Goal: Task Accomplishment & Management: Manage account settings

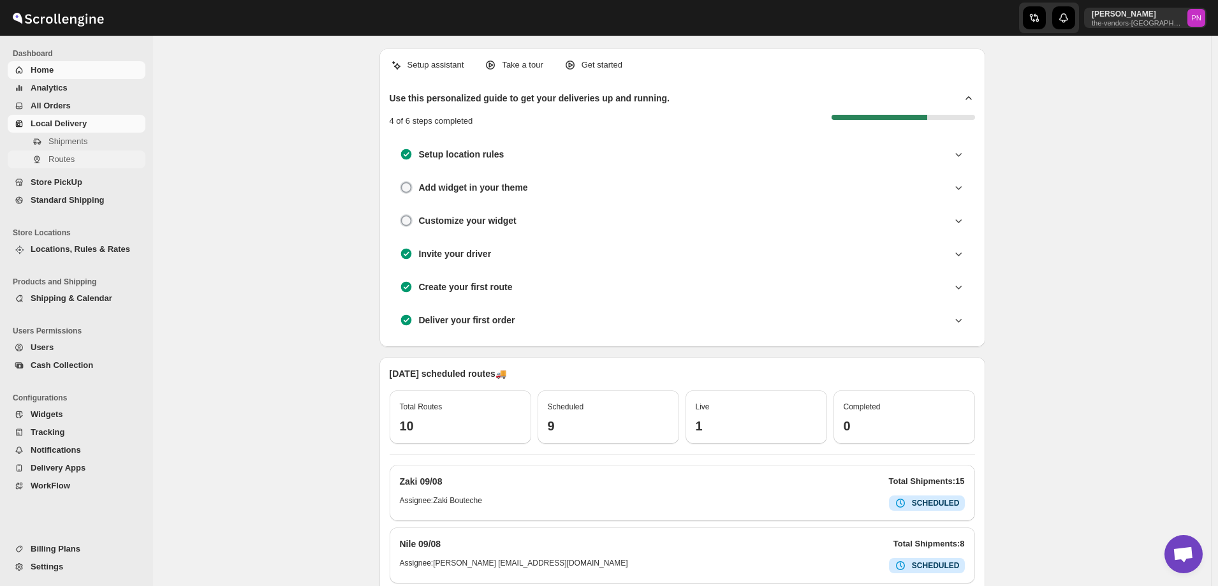
click at [66, 160] on span "Routes" at bounding box center [61, 159] width 26 height 10
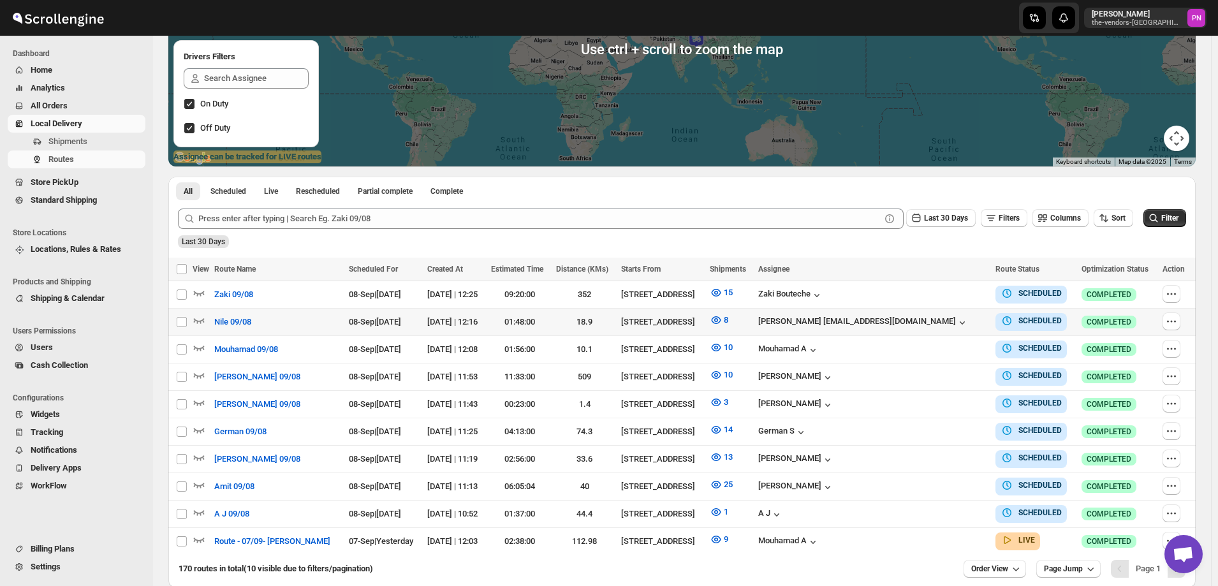
scroll to position [251, 0]
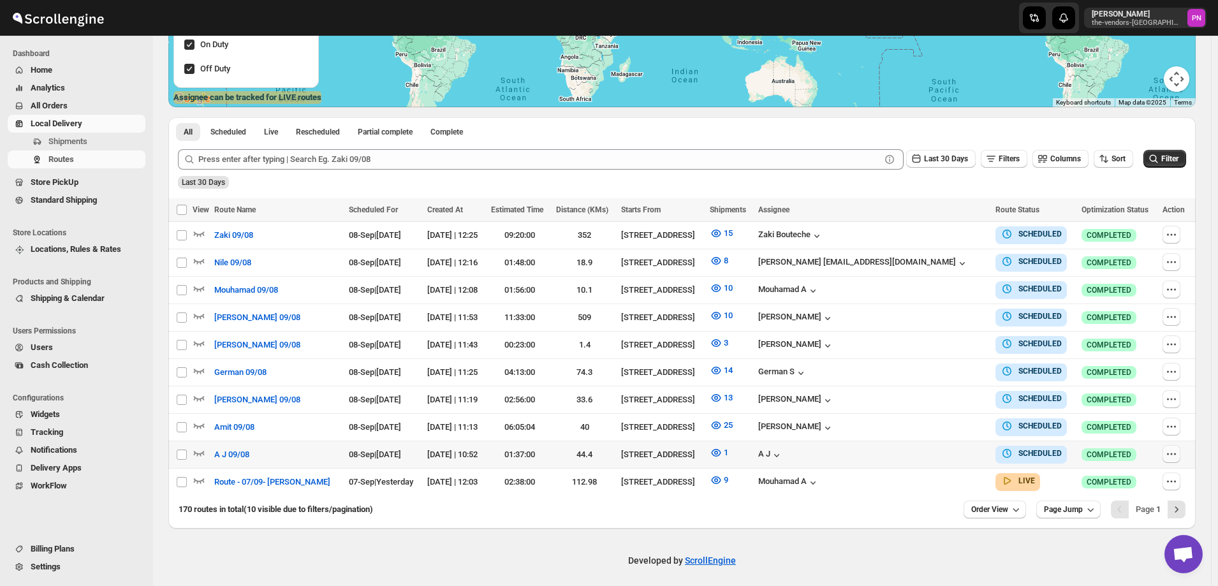
click at [1175, 448] on icon "button" at bounding box center [1171, 454] width 13 height 13
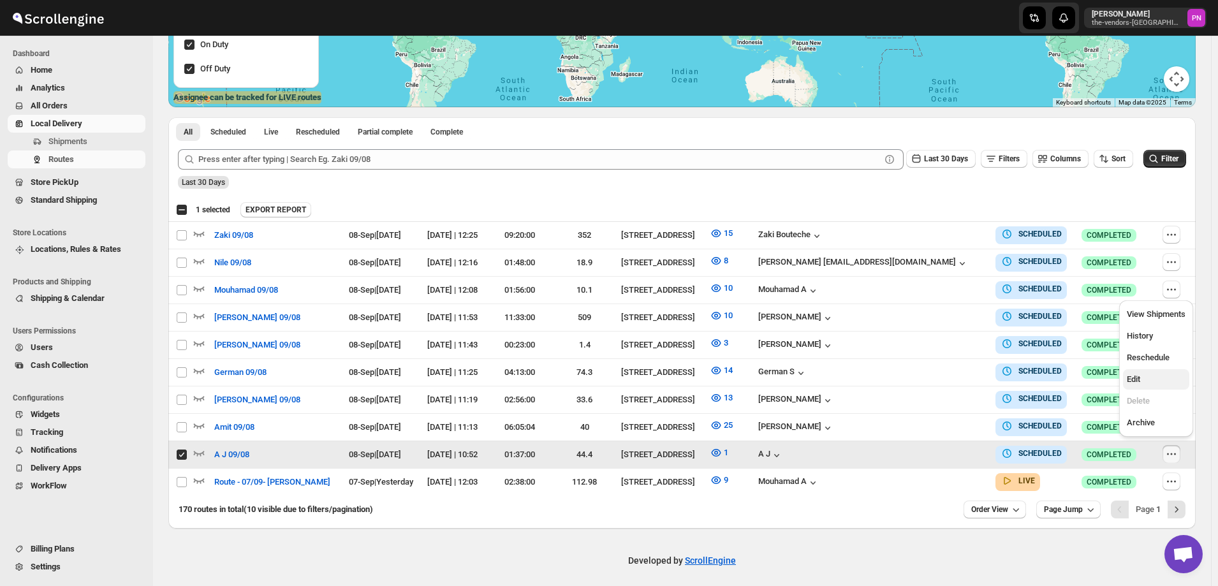
click at [1147, 382] on span "Edit" at bounding box center [1156, 379] width 59 height 13
checkbox input "false"
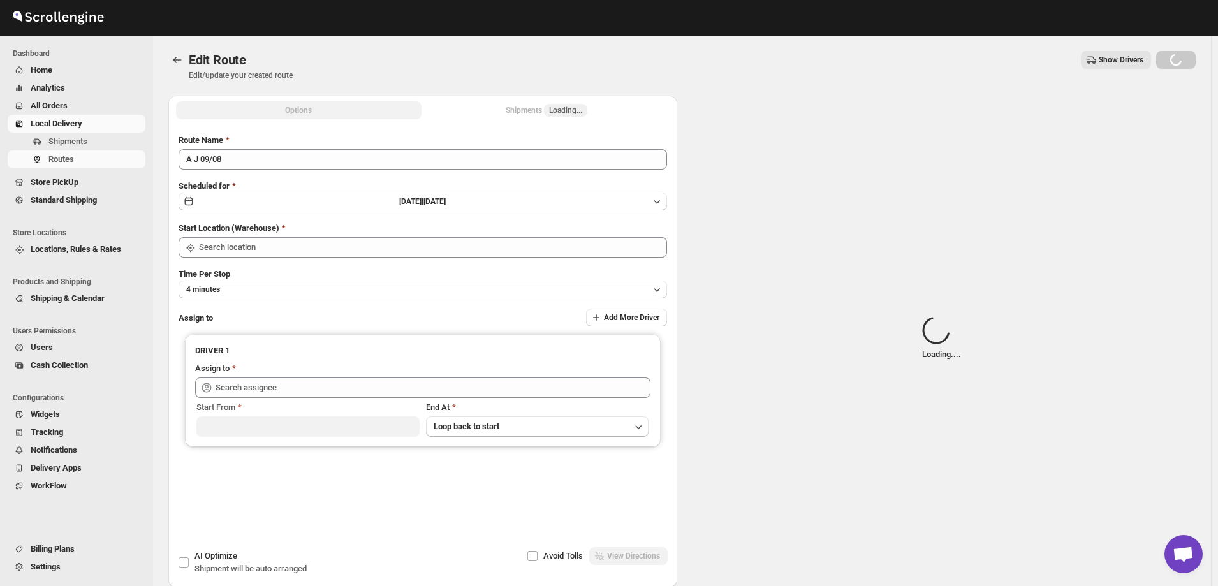
type input "A J 09/08"
type input "[STREET_ADDRESS]"
type input "A J ([EMAIL_ADDRESS][DOMAIN_NAME])"
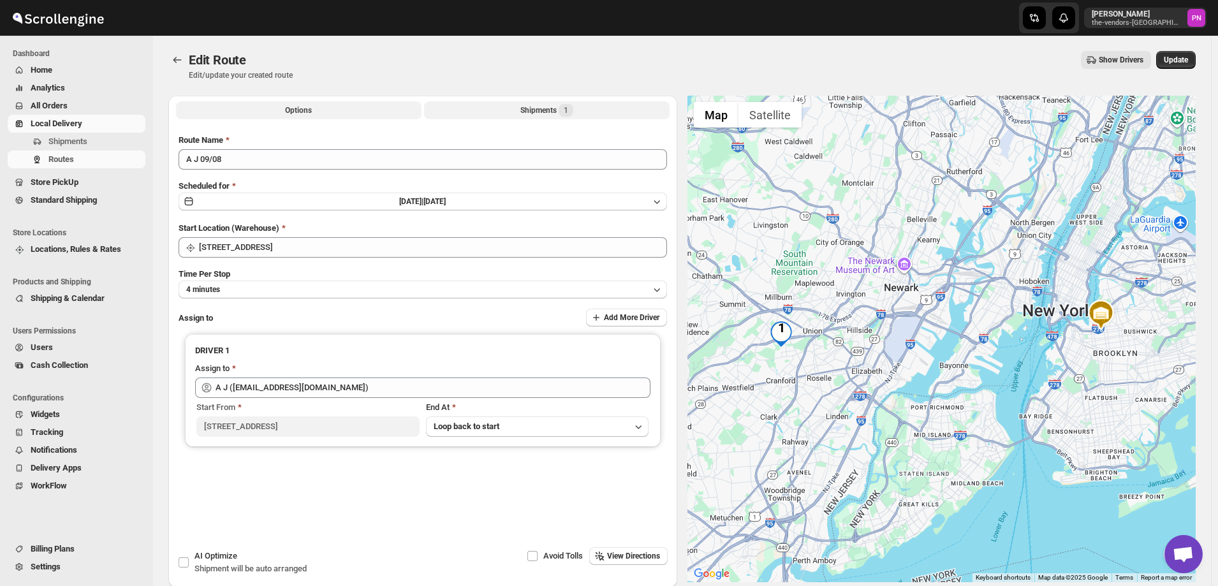
click at [499, 105] on button "Shipments 1" at bounding box center [547, 110] width 246 height 18
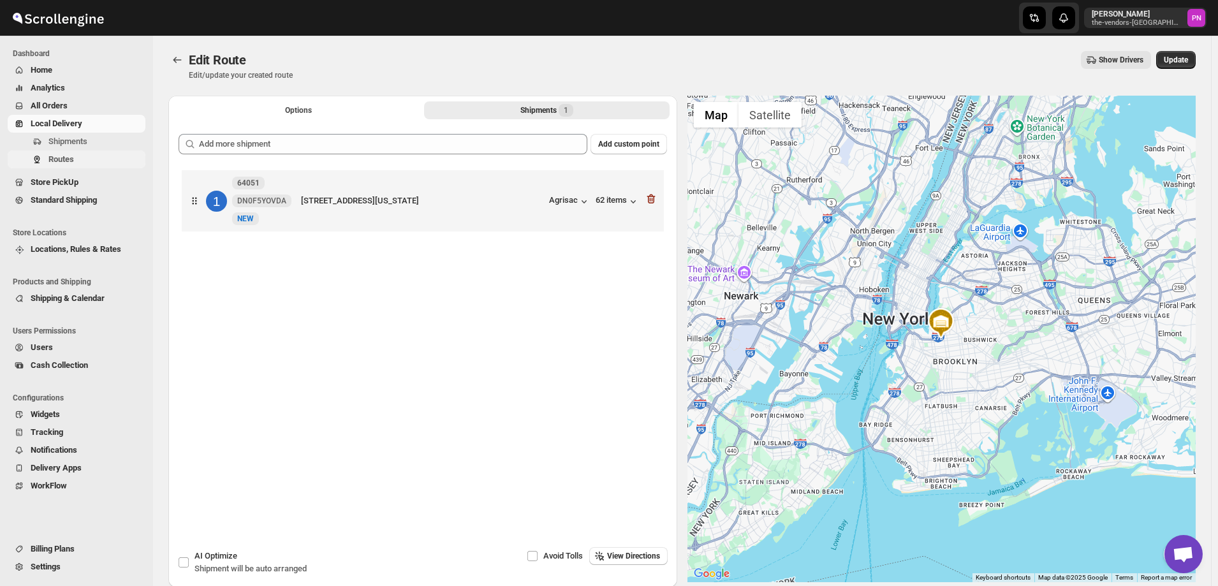
click at [64, 160] on span "Routes" at bounding box center [61, 159] width 26 height 10
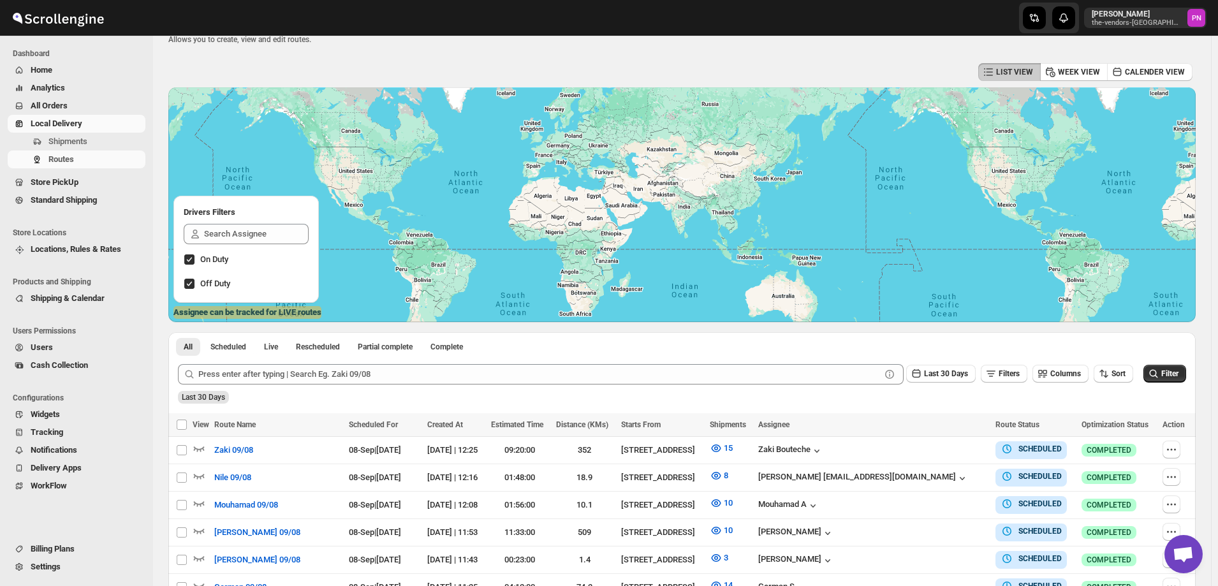
scroll to position [251, 0]
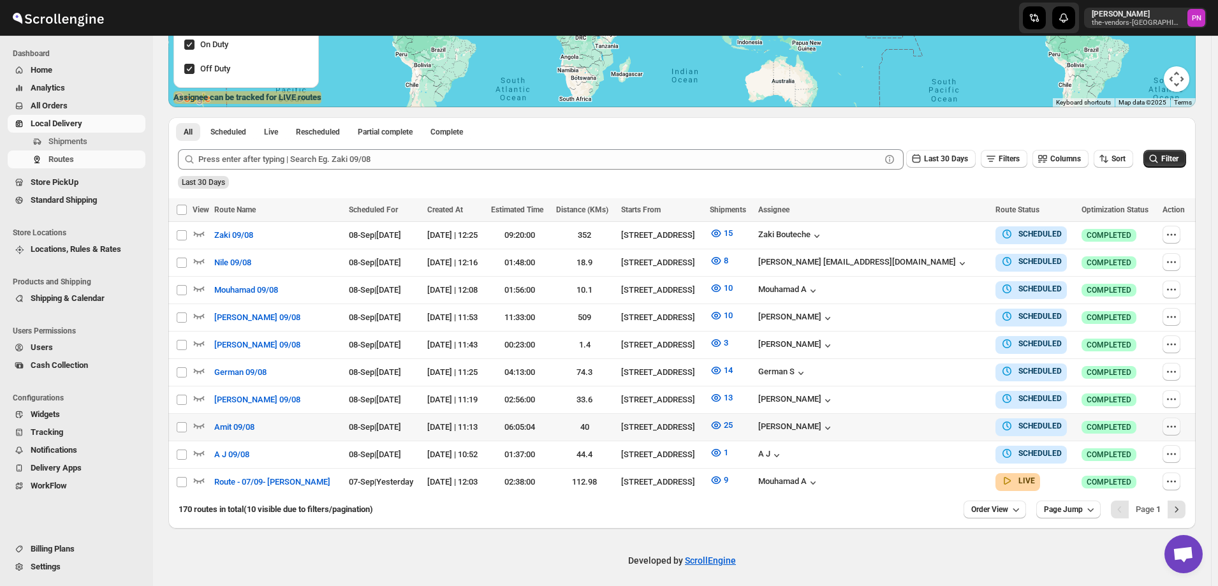
click at [1175, 426] on icon "button" at bounding box center [1171, 426] width 13 height 13
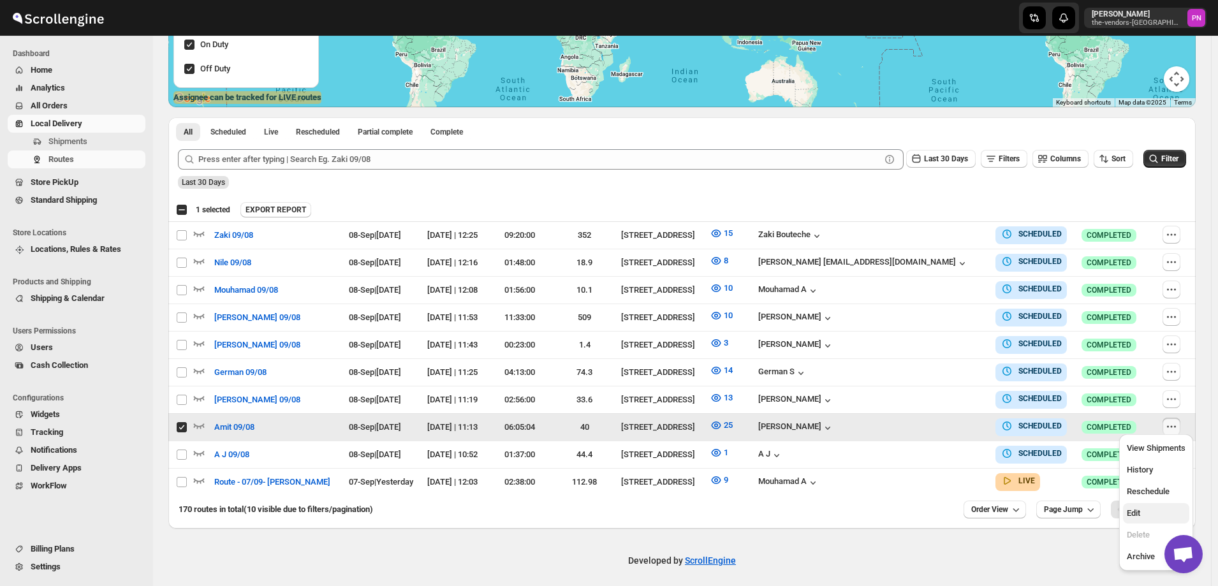
click at [1156, 513] on span "Edit" at bounding box center [1156, 513] width 59 height 13
checkbox input "false"
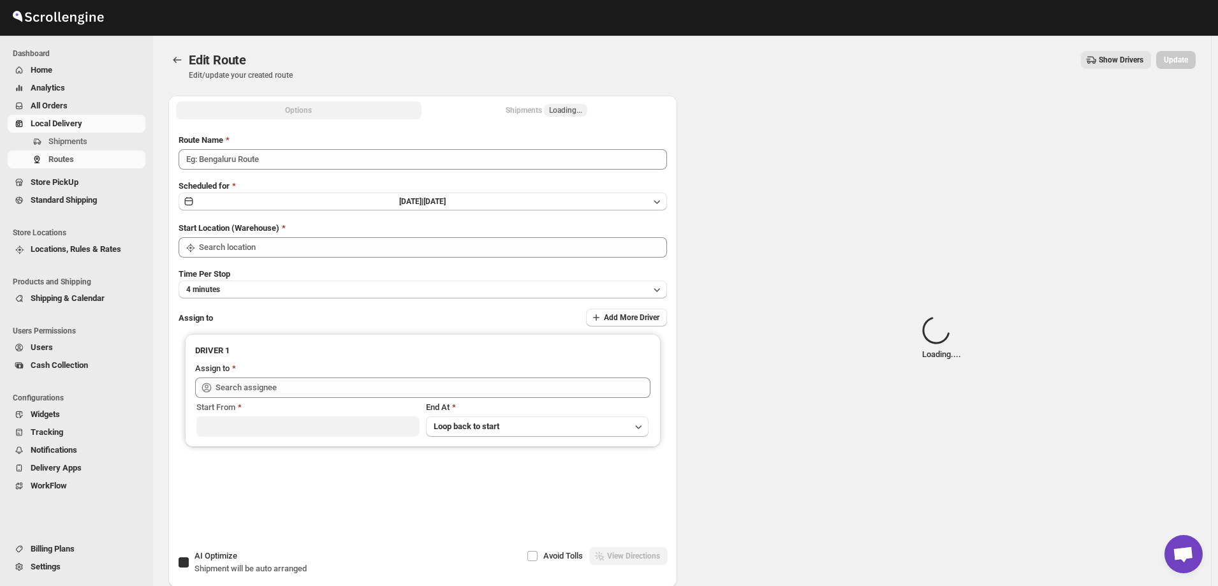
type input "Amit 09/08"
checkbox input "true"
type input "[STREET_ADDRESS]"
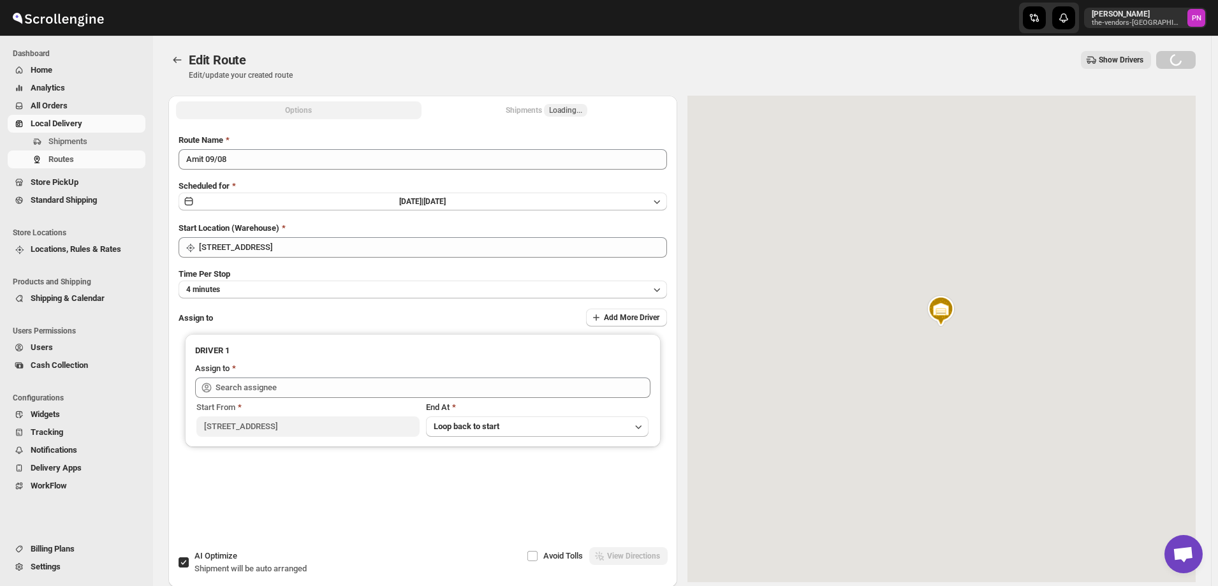
type input "[PERSON_NAME] ([EMAIL_ADDRESS][DOMAIN_NAME])"
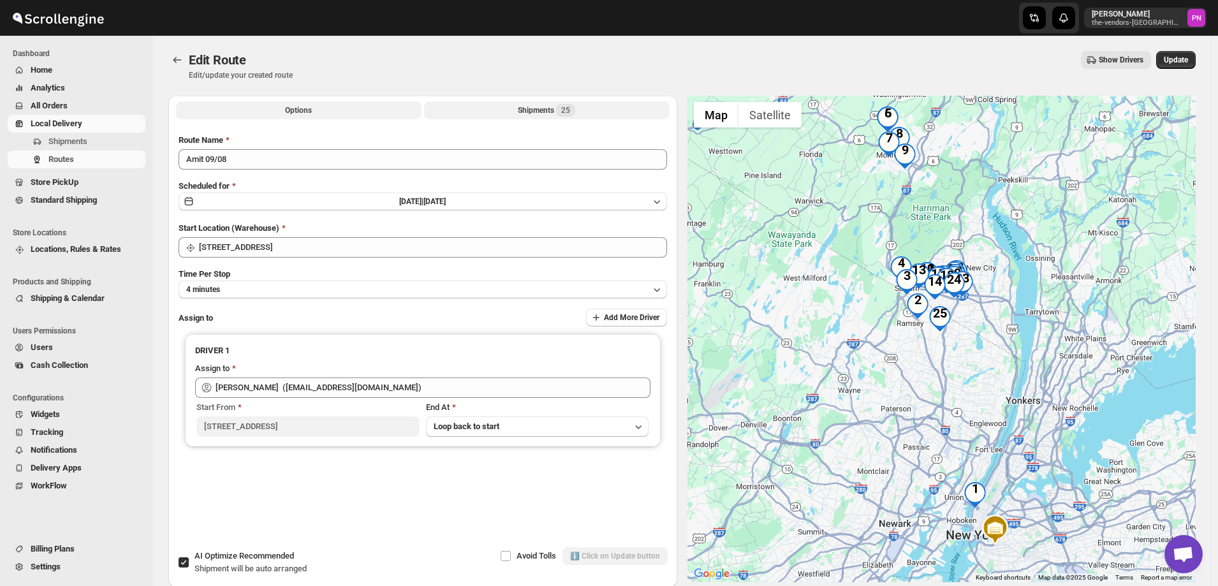
click at [521, 108] on div "Shipments 25" at bounding box center [546, 110] width 57 height 13
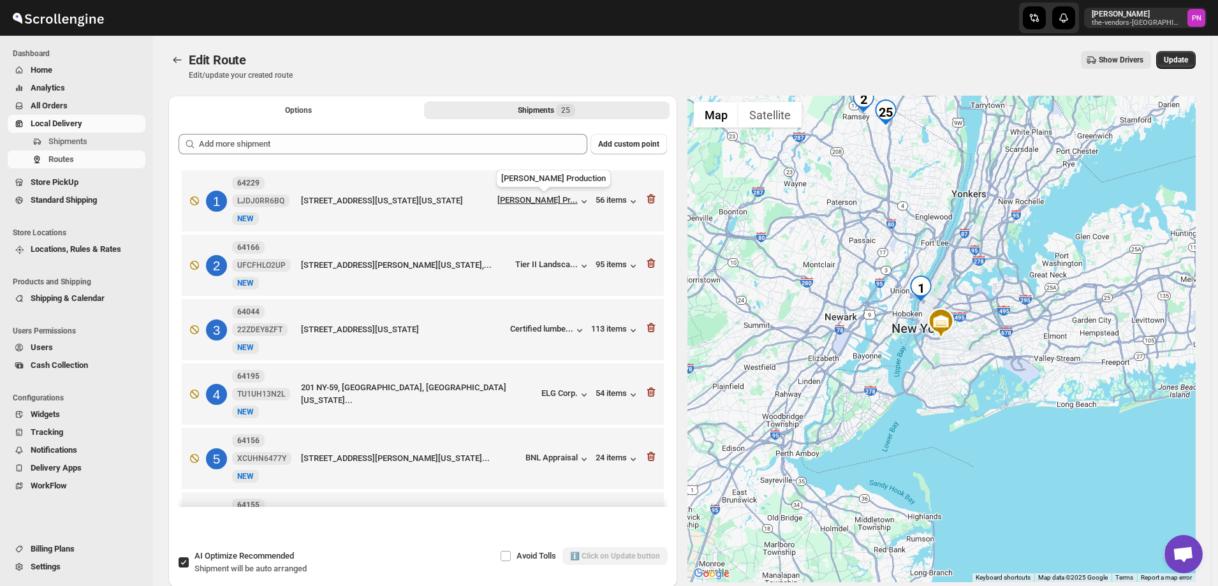
click at [552, 200] on div "[PERSON_NAME] Pr..." at bounding box center [537, 200] width 80 height 10
click at [312, 110] on span "Options" at bounding box center [298, 110] width 27 height 10
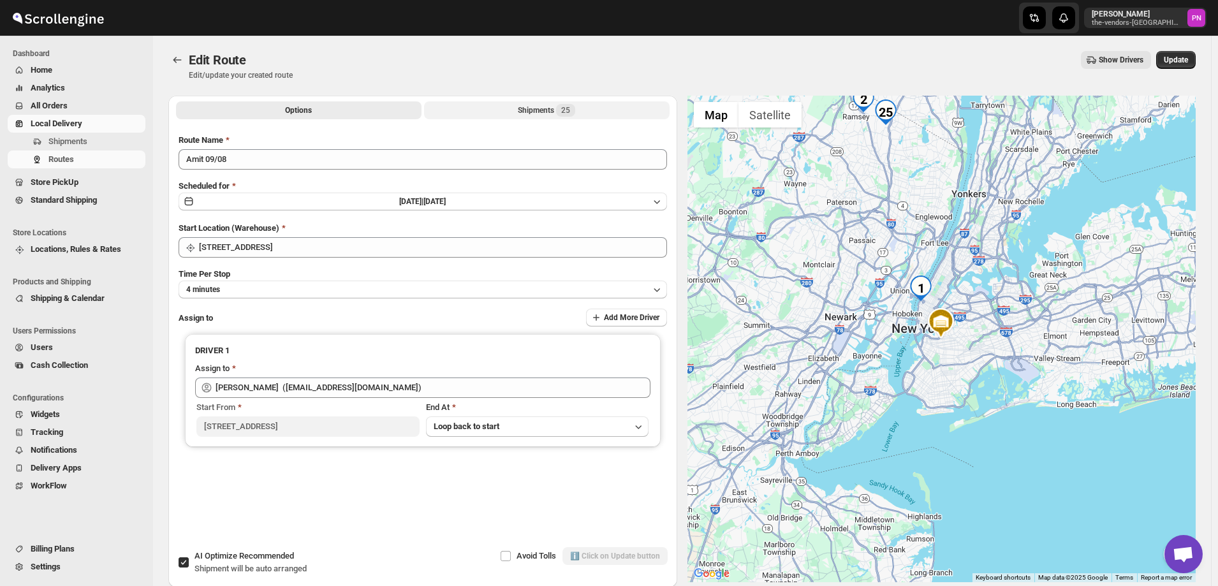
click at [540, 106] on div "Shipments 25" at bounding box center [546, 110] width 57 height 13
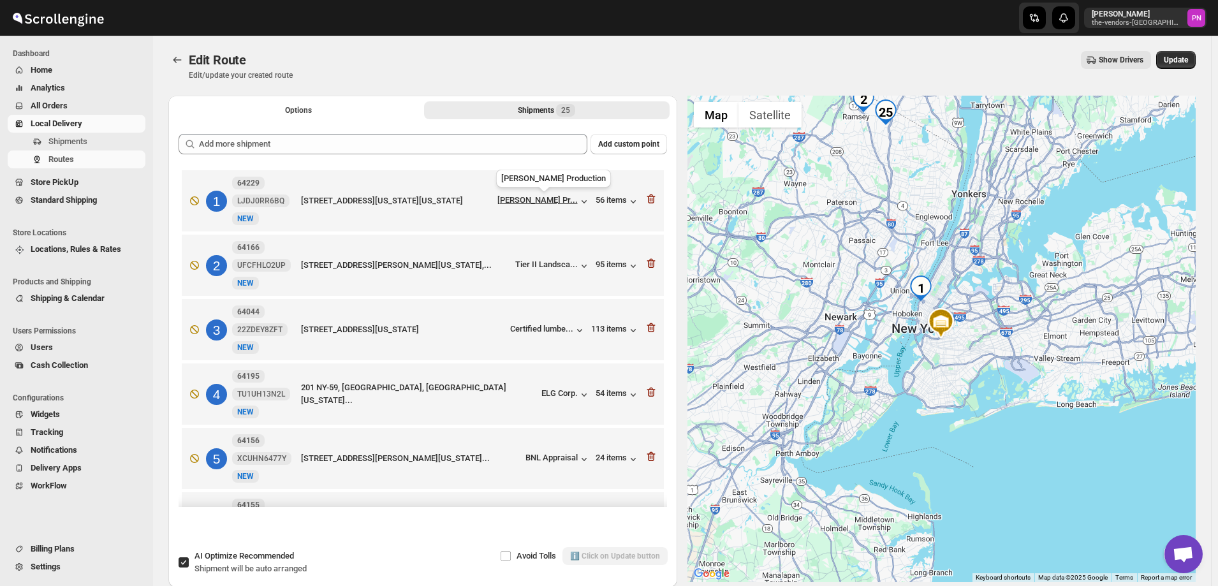
click at [537, 199] on div "[PERSON_NAME] Pr..." at bounding box center [537, 200] width 80 height 10
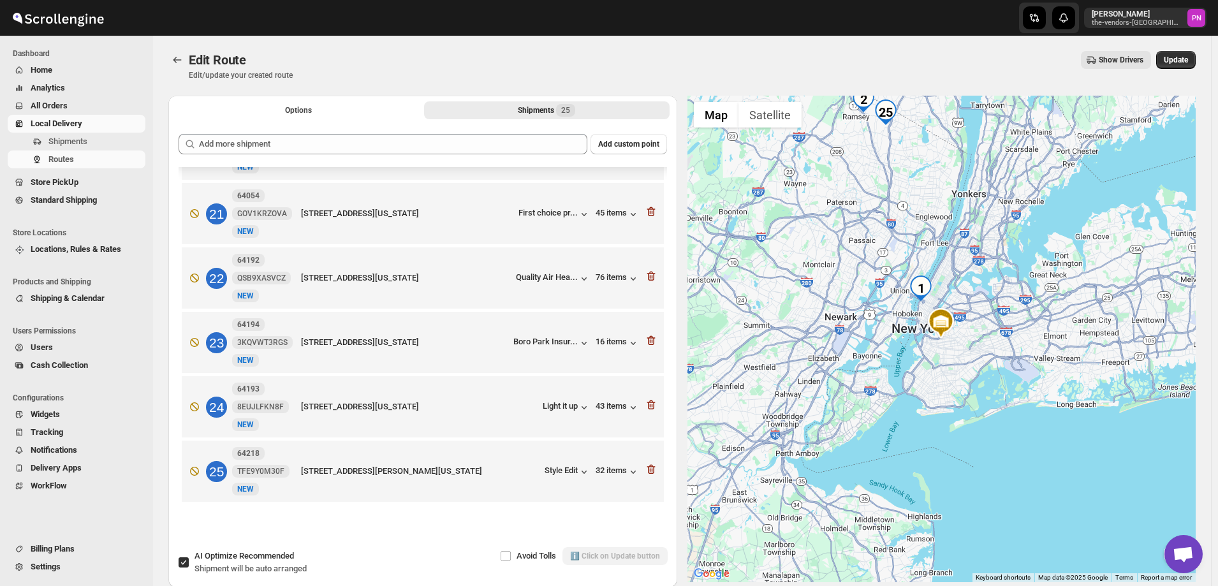
scroll to position [1277, 0]
click at [172, 59] on icon "Routes" at bounding box center [177, 60] width 13 height 13
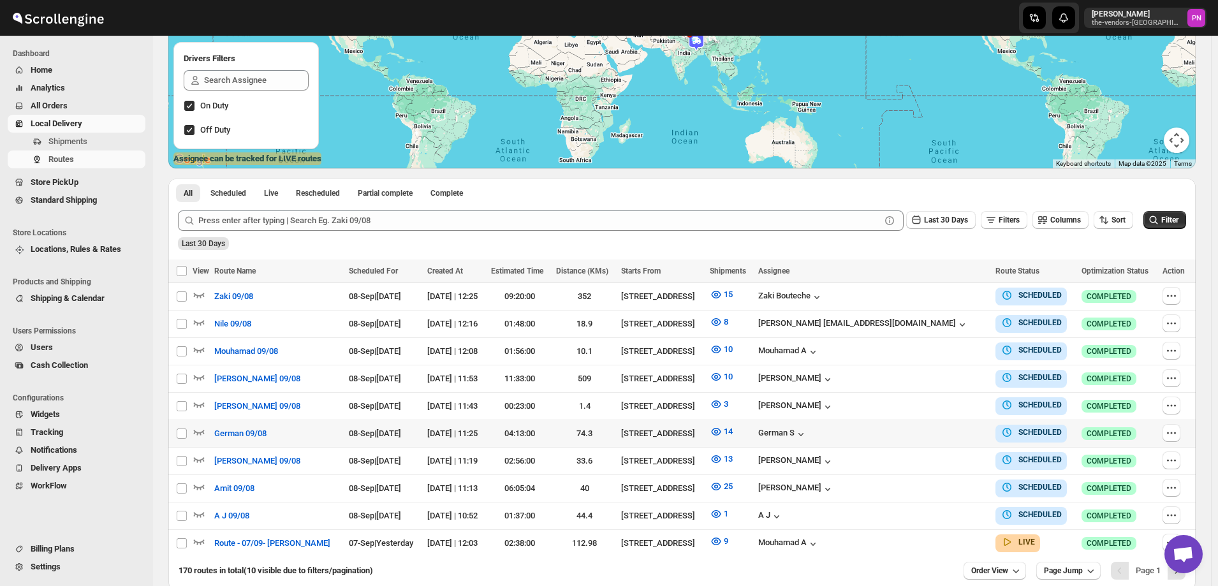
scroll to position [191, 0]
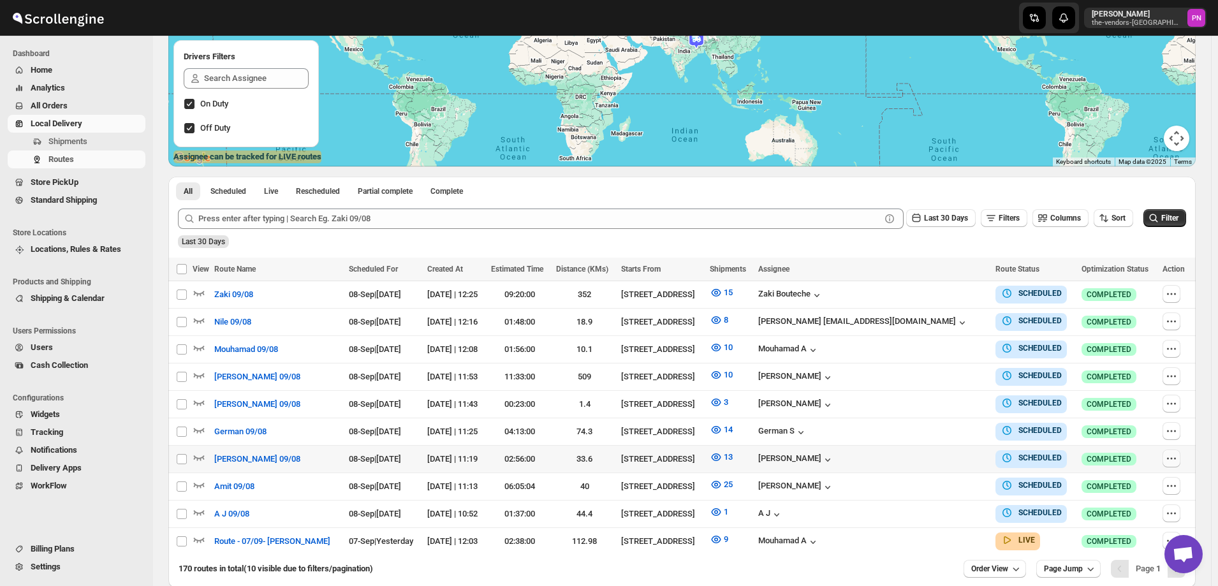
click at [1171, 457] on icon "button" at bounding box center [1171, 458] width 13 height 13
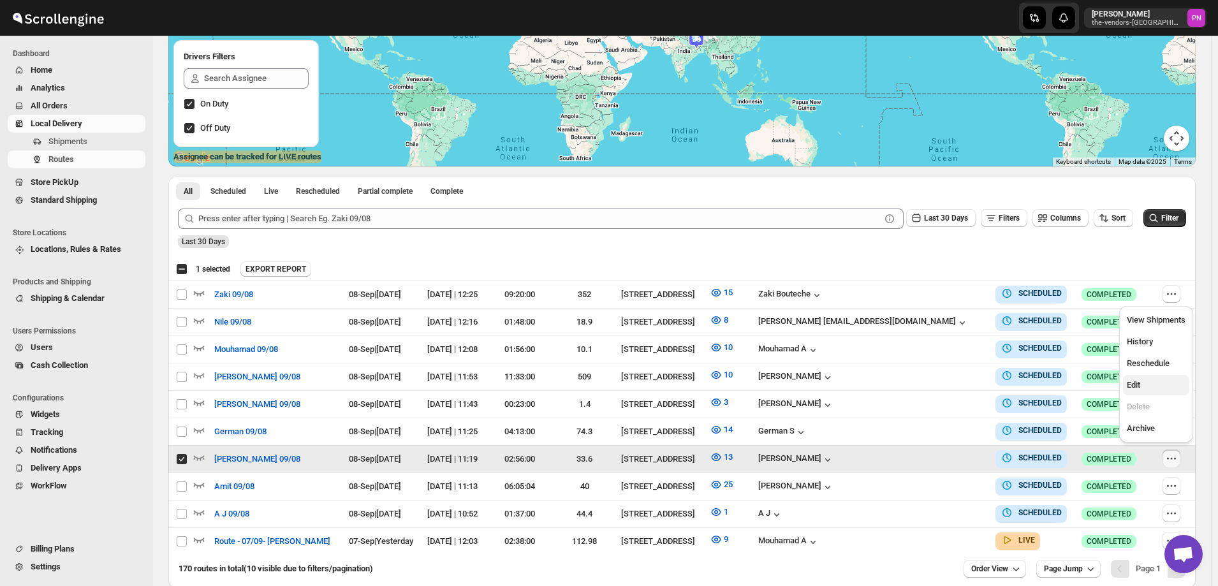
click at [1142, 387] on span "Edit" at bounding box center [1156, 385] width 59 height 13
checkbox input "false"
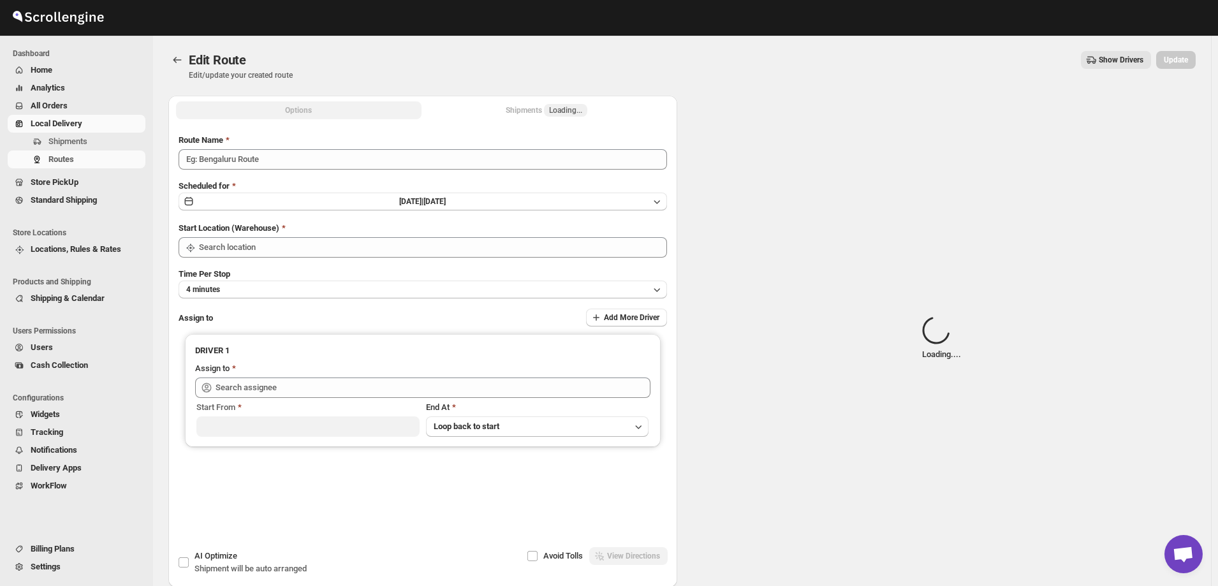
type input "[PERSON_NAME] 09/08"
type input "[STREET_ADDRESS]"
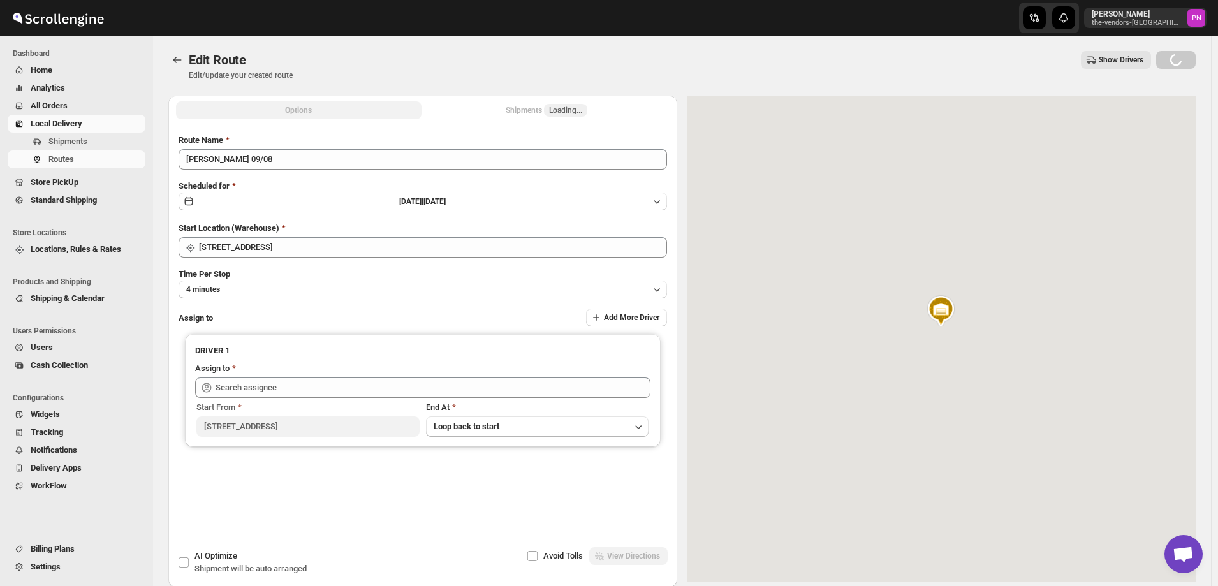
type input "[PERSON_NAME] ([EMAIL_ADDRESS][DOMAIN_NAME])"
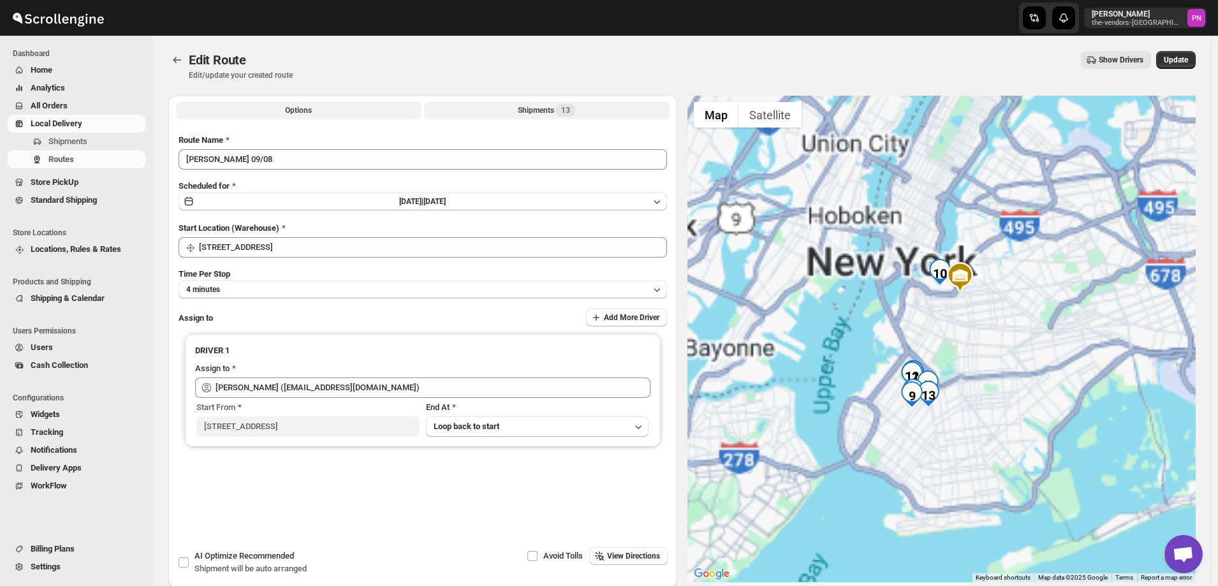
click at [522, 110] on div "Shipments 13" at bounding box center [546, 110] width 57 height 13
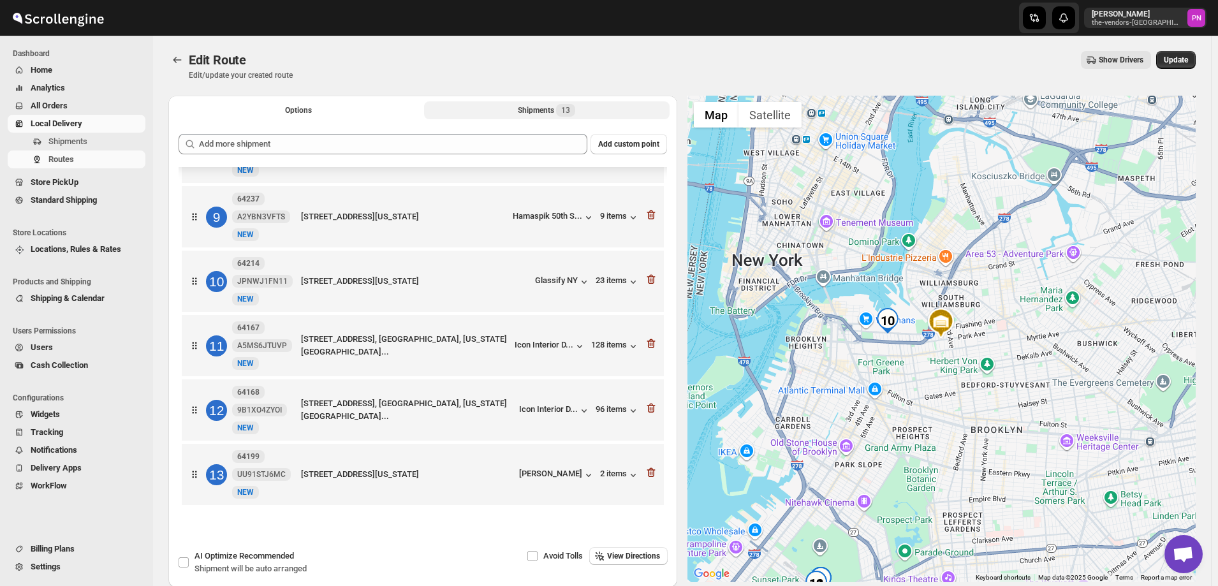
scroll to position [504, 0]
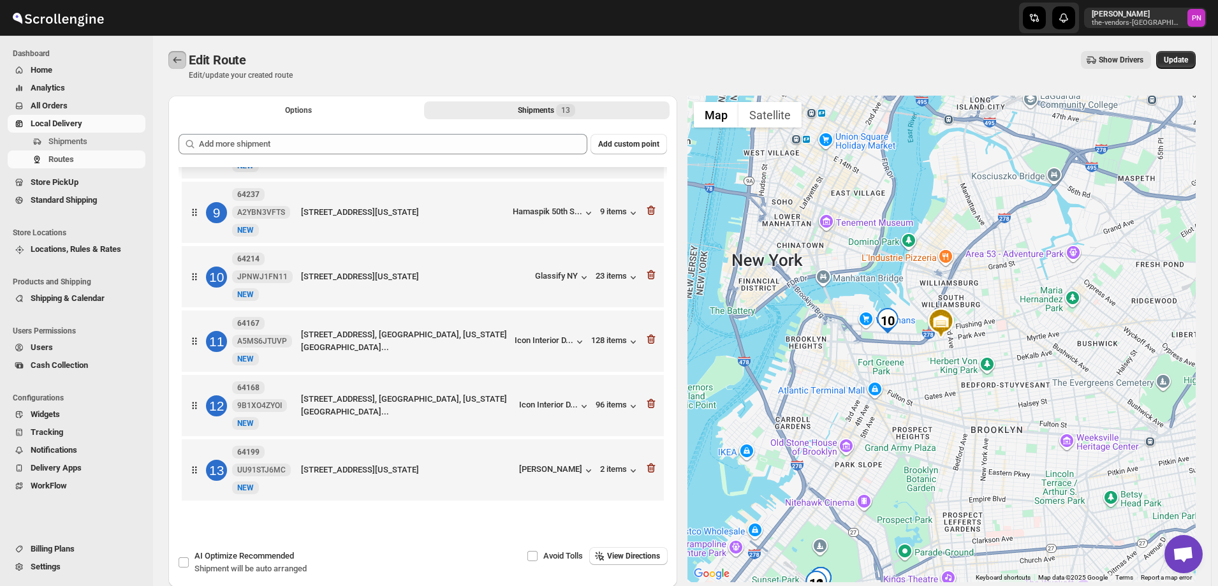
click at [176, 55] on icon "Routes" at bounding box center [177, 60] width 13 height 13
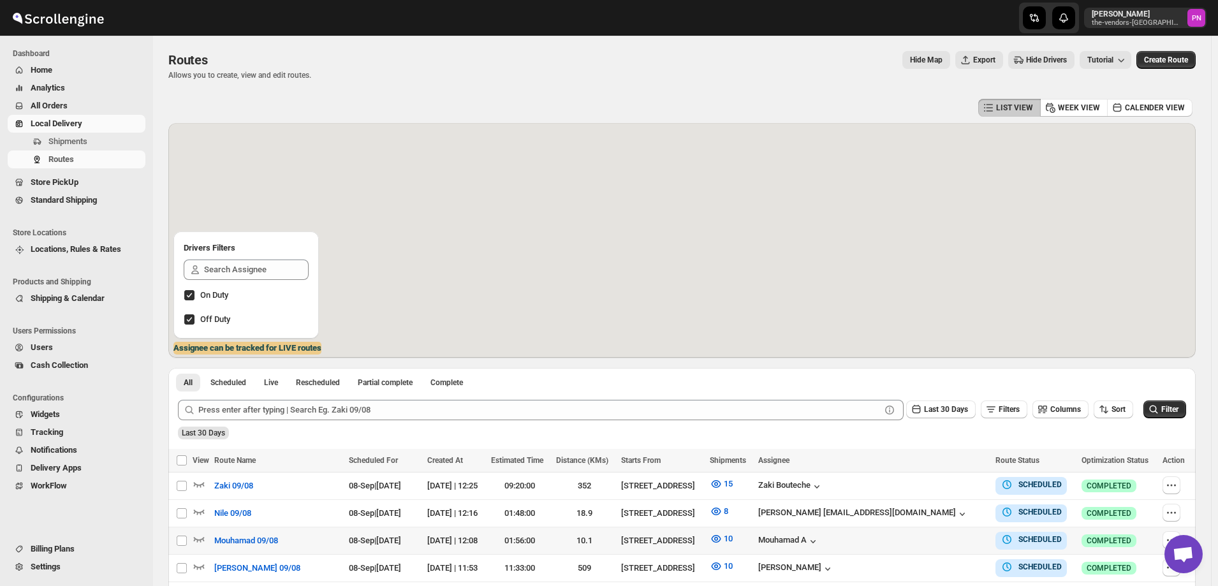
scroll to position [191, 0]
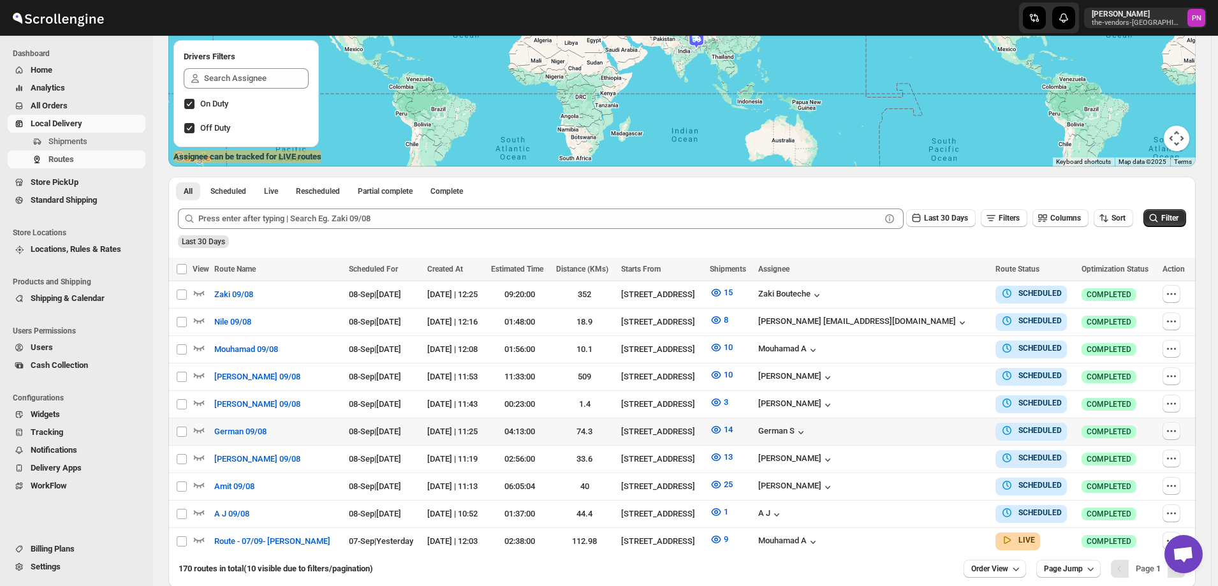
click at [1175, 429] on icon "button" at bounding box center [1171, 431] width 13 height 13
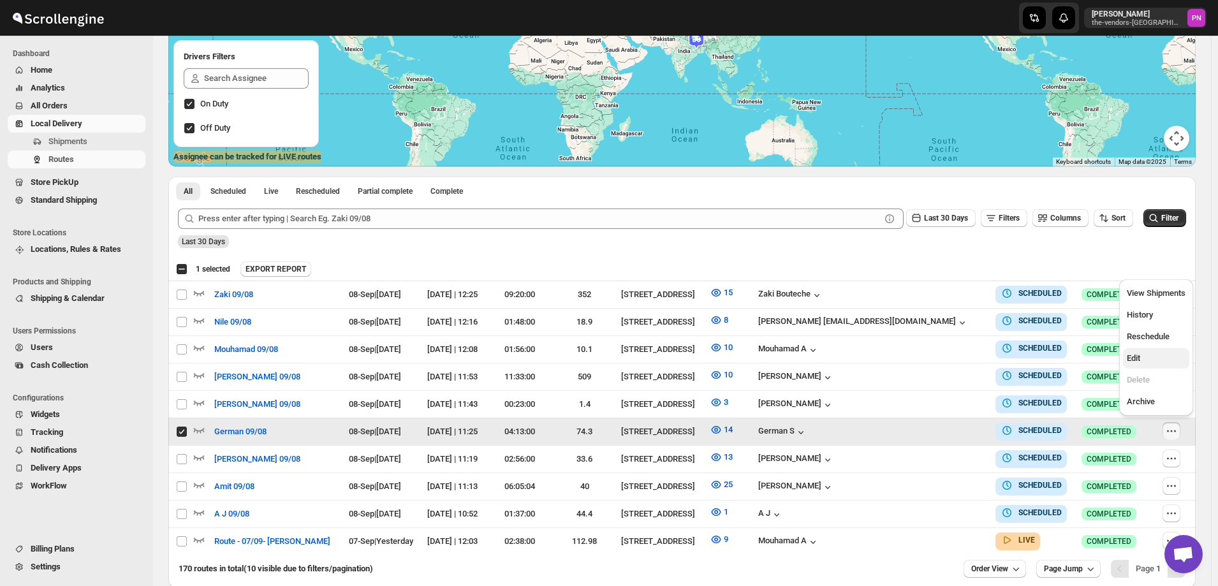
click at [1143, 361] on span "Edit" at bounding box center [1156, 358] width 59 height 13
checkbox input "false"
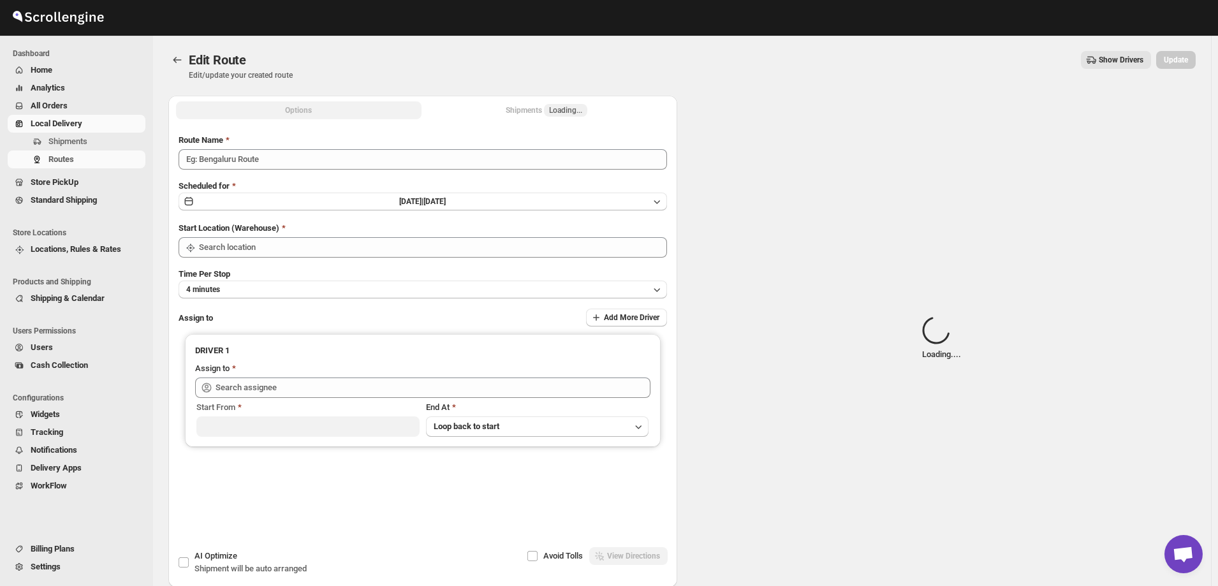
type input "German 09/08"
type input "[STREET_ADDRESS]"
type input "[DEMOGRAPHIC_DATA] S ([EMAIL_ADDRESS][DOMAIN_NAME])"
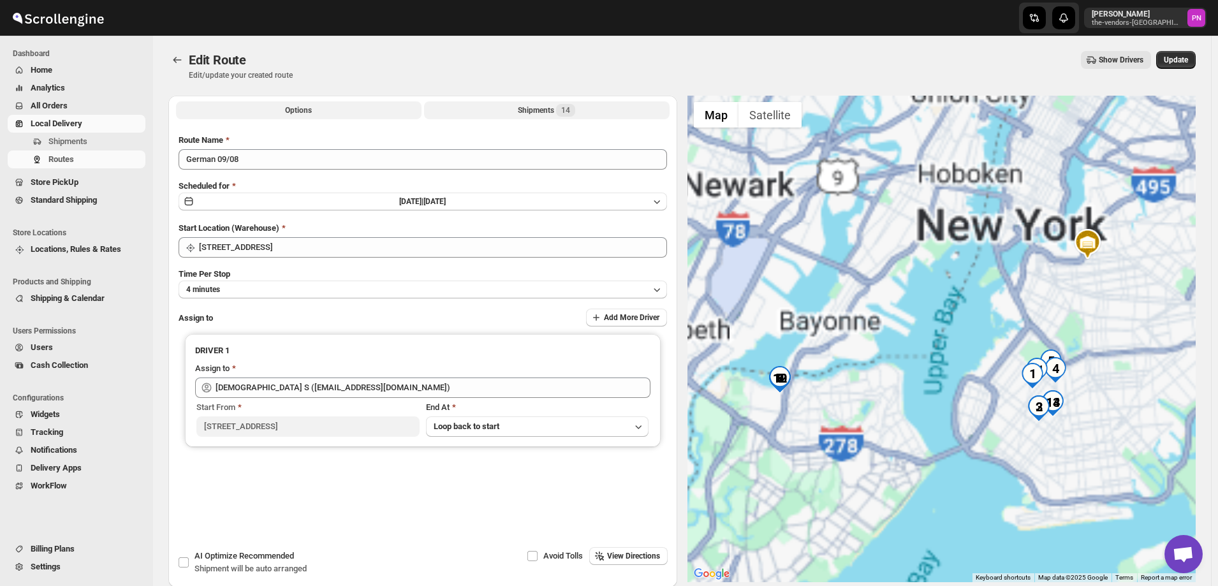
click at [515, 110] on button "Shipments 14" at bounding box center [547, 110] width 246 height 18
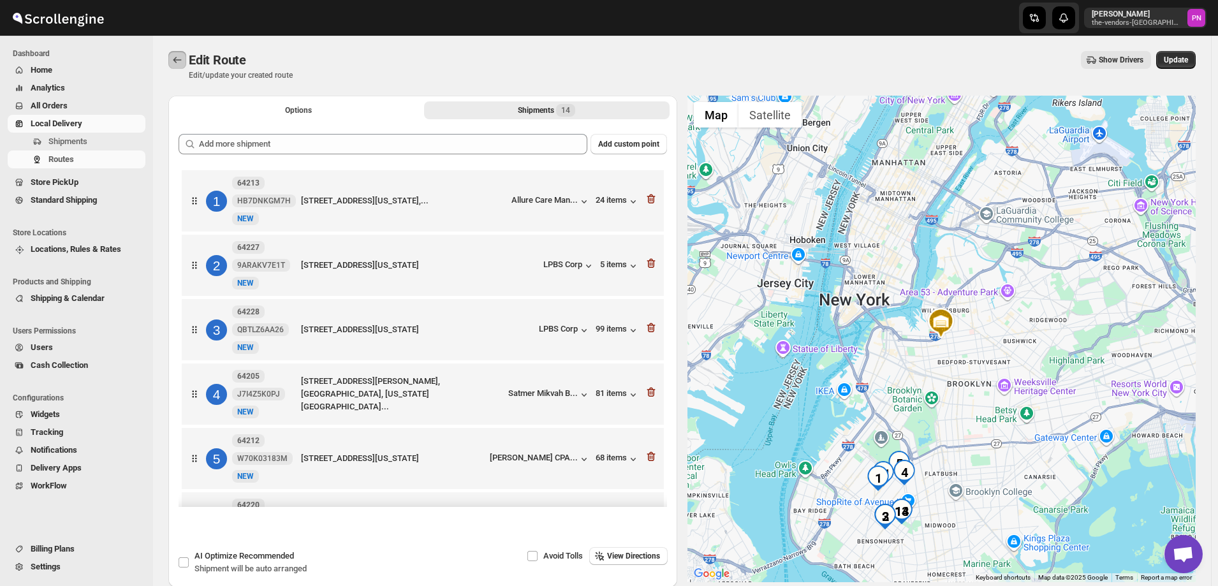
click at [173, 53] on button "Routes" at bounding box center [177, 60] width 18 height 18
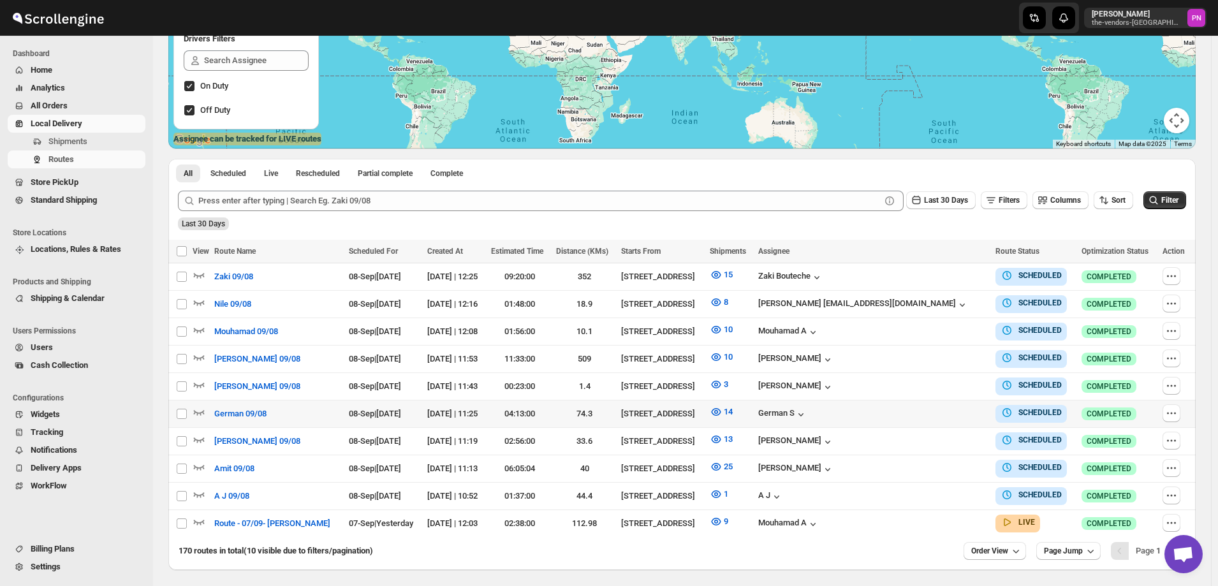
scroll to position [251, 0]
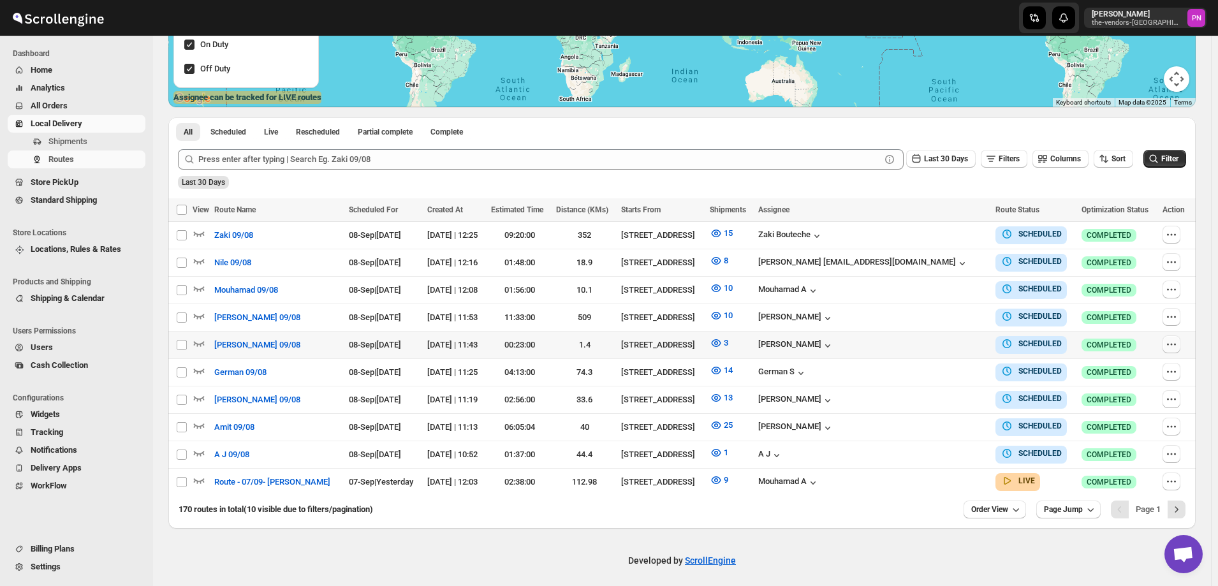
click at [1171, 341] on icon "button" at bounding box center [1171, 344] width 13 height 13
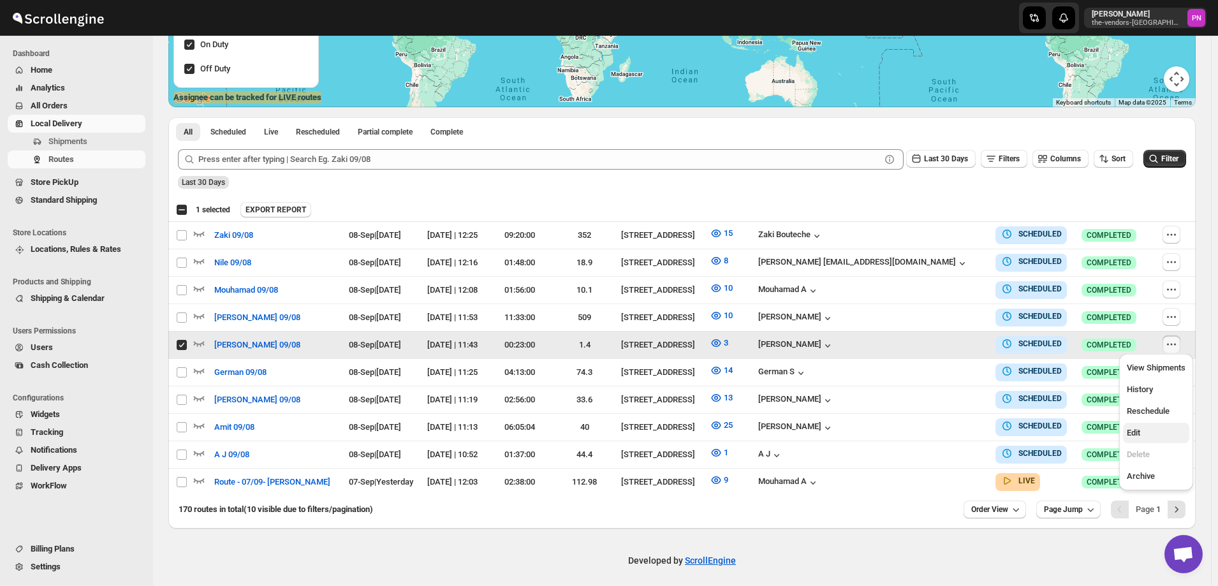
click at [1147, 437] on span "Edit" at bounding box center [1156, 433] width 59 height 13
checkbox input "false"
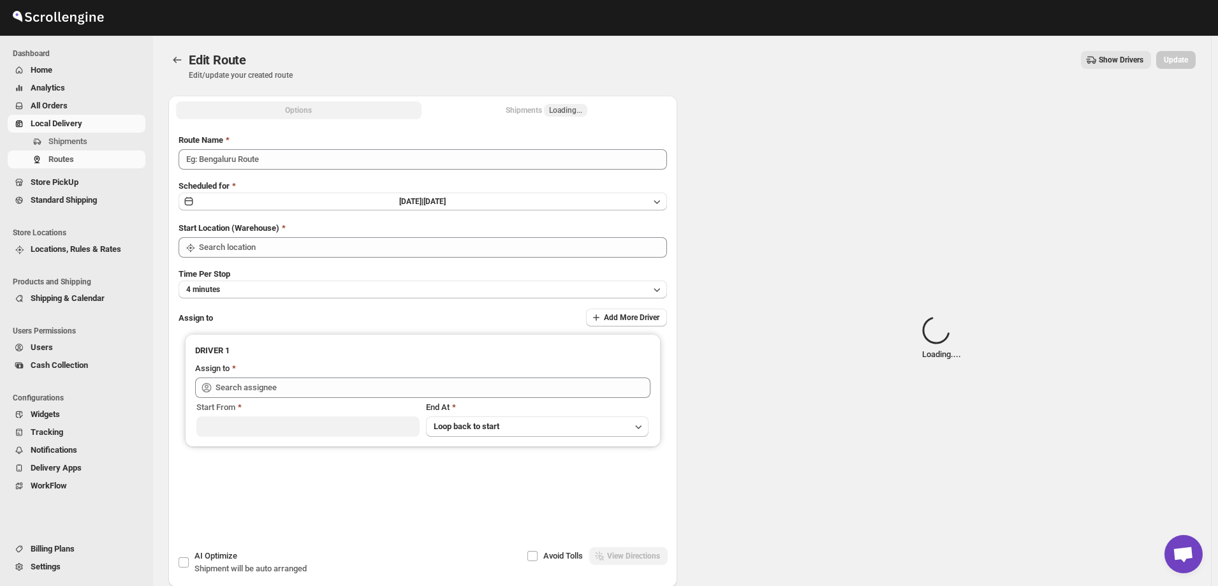
type input "[PERSON_NAME] 09/08"
type input "[STREET_ADDRESS]"
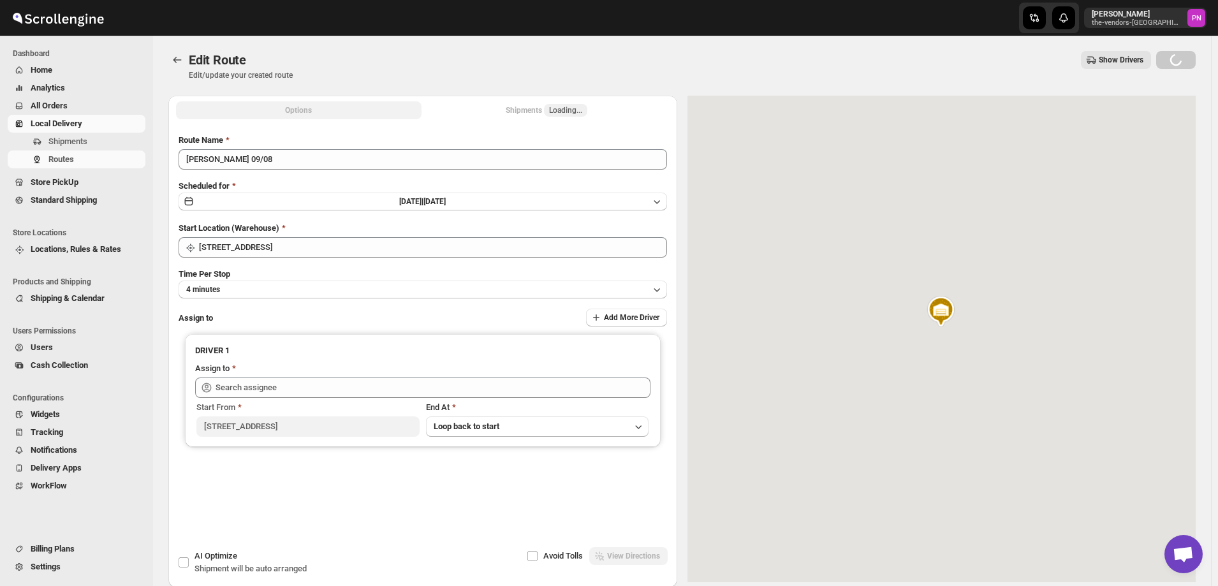
type input "[PERSON_NAME] ([EMAIL_ADDRESS][DOMAIN_NAME])"
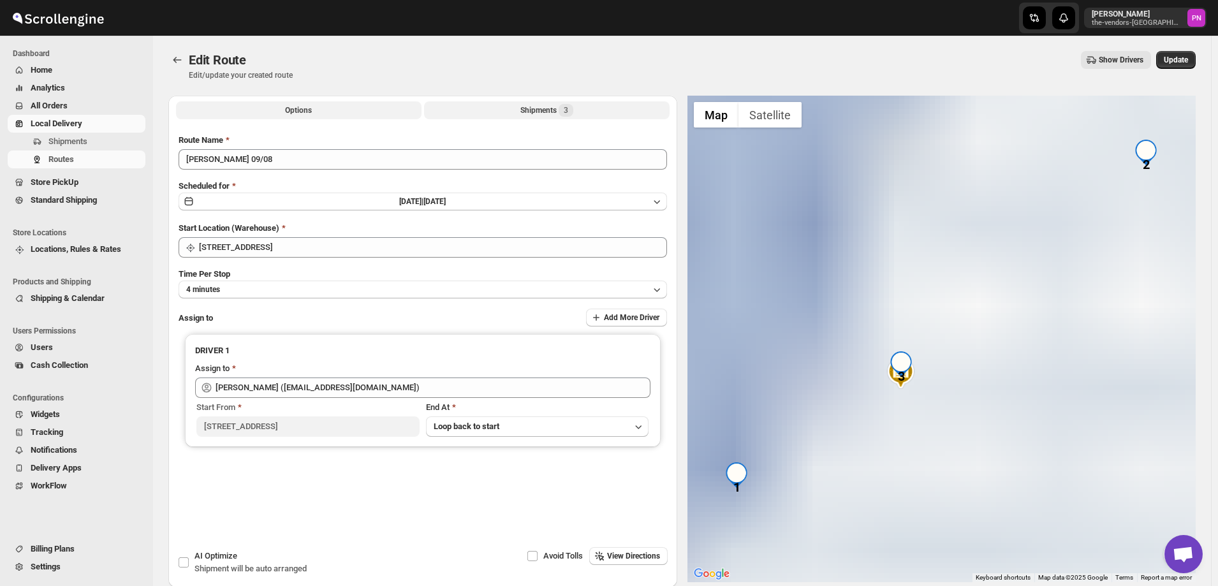
click at [524, 108] on div "Shipments 3" at bounding box center [546, 110] width 53 height 13
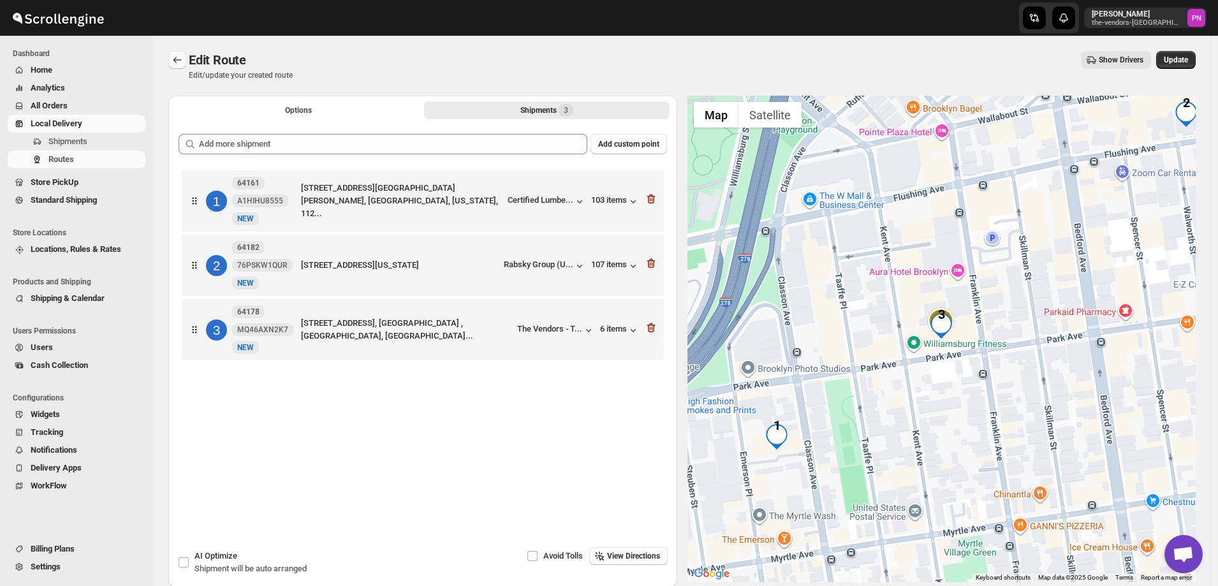
click at [179, 61] on icon "Routes" at bounding box center [177, 60] width 13 height 13
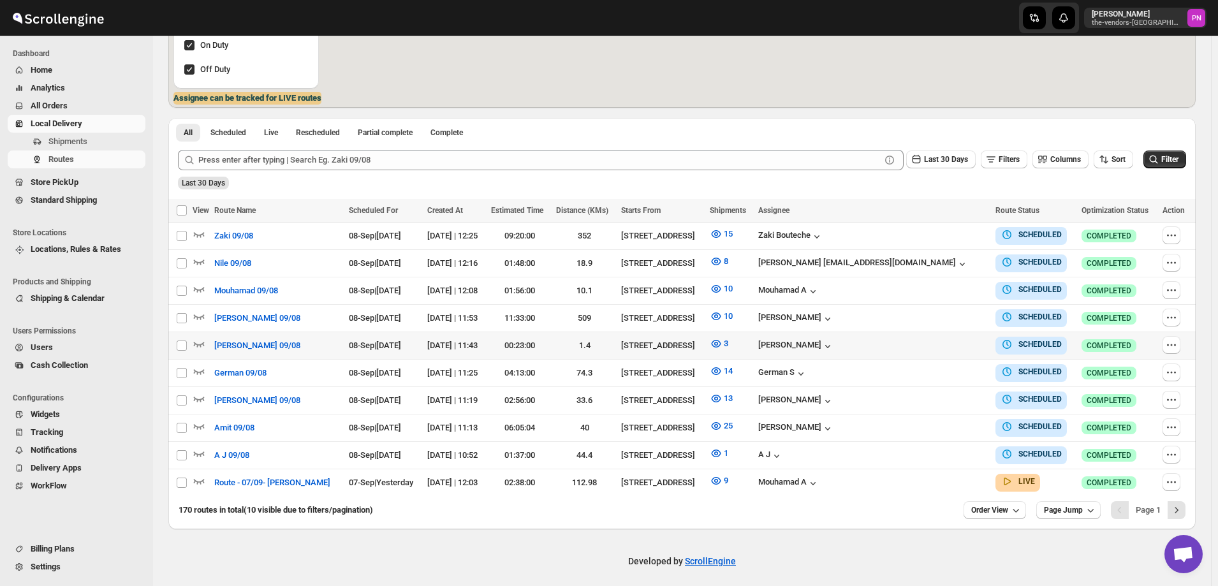
scroll to position [251, 0]
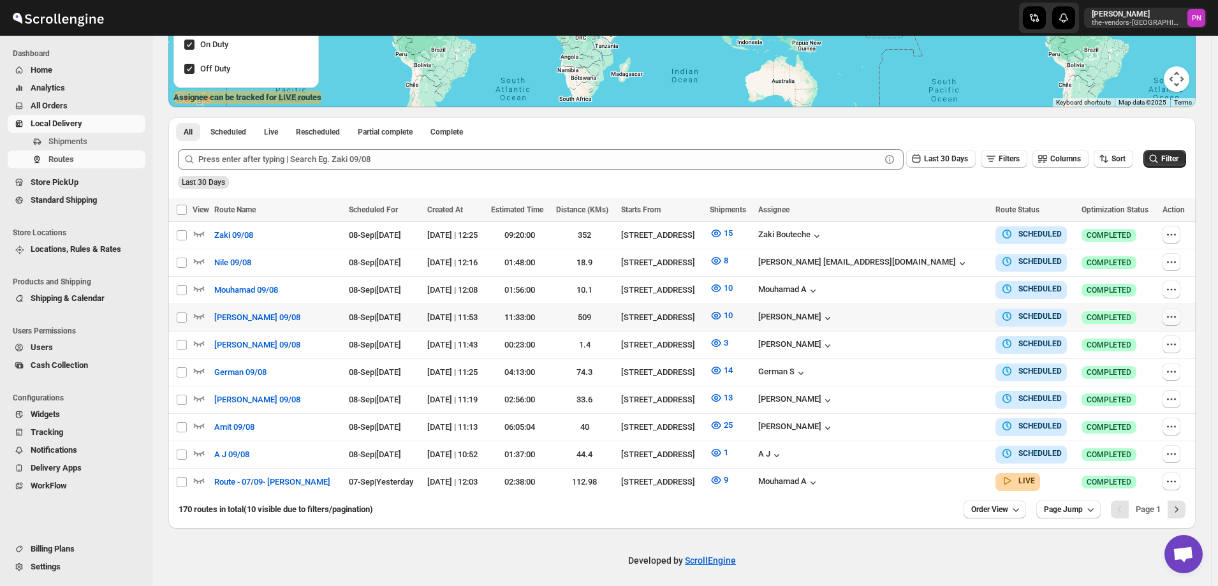
click at [1170, 319] on icon "button" at bounding box center [1171, 317] width 13 height 13
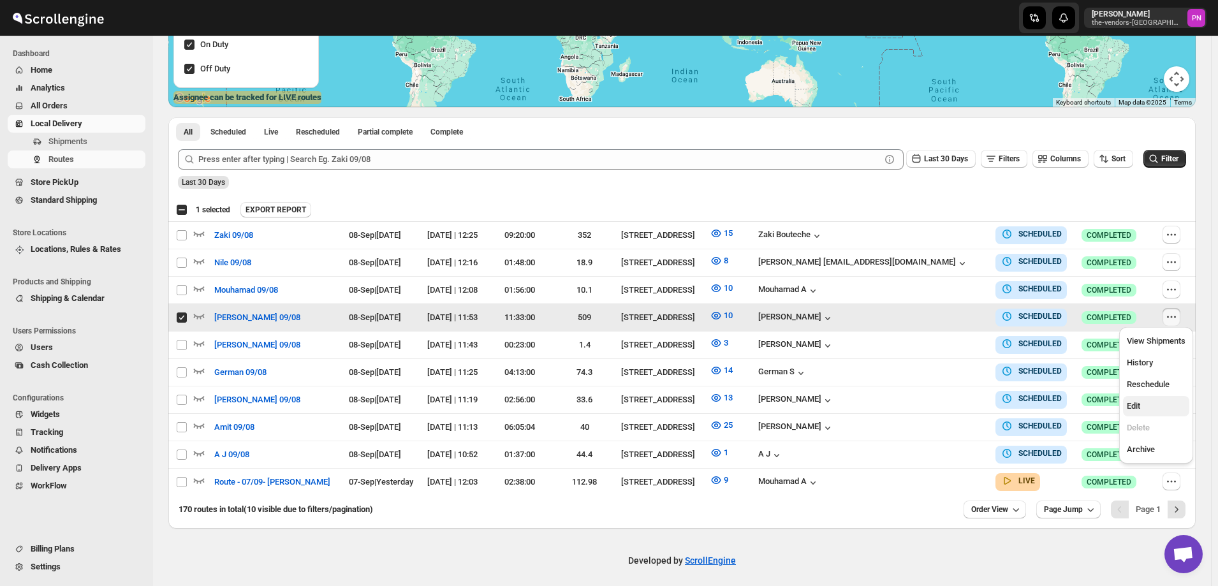
click at [1149, 411] on span "Edit" at bounding box center [1156, 406] width 59 height 13
checkbox input "false"
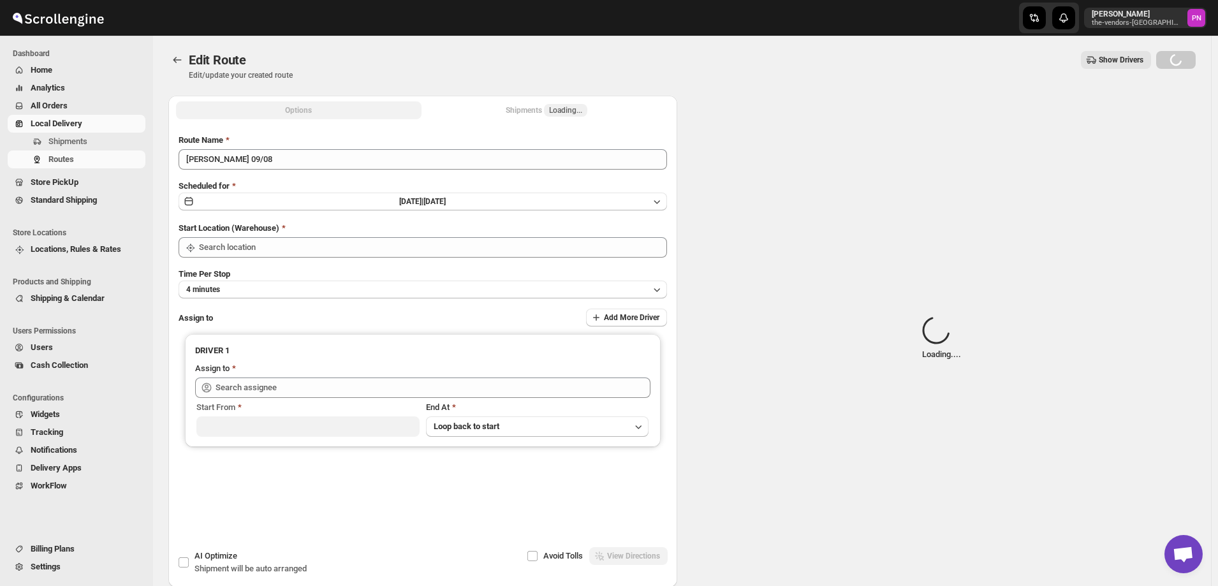
type input "[PERSON_NAME] 09/08"
type input "[STREET_ADDRESS]"
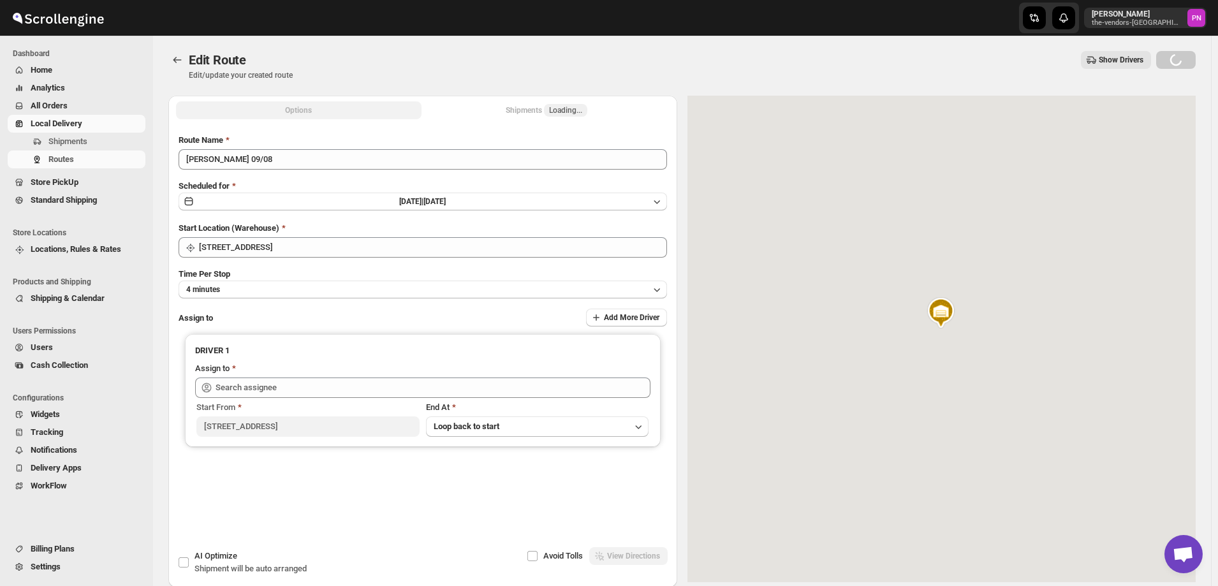
type input "[PERSON_NAME] ([EMAIL_ADDRESS][DOMAIN_NAME])"
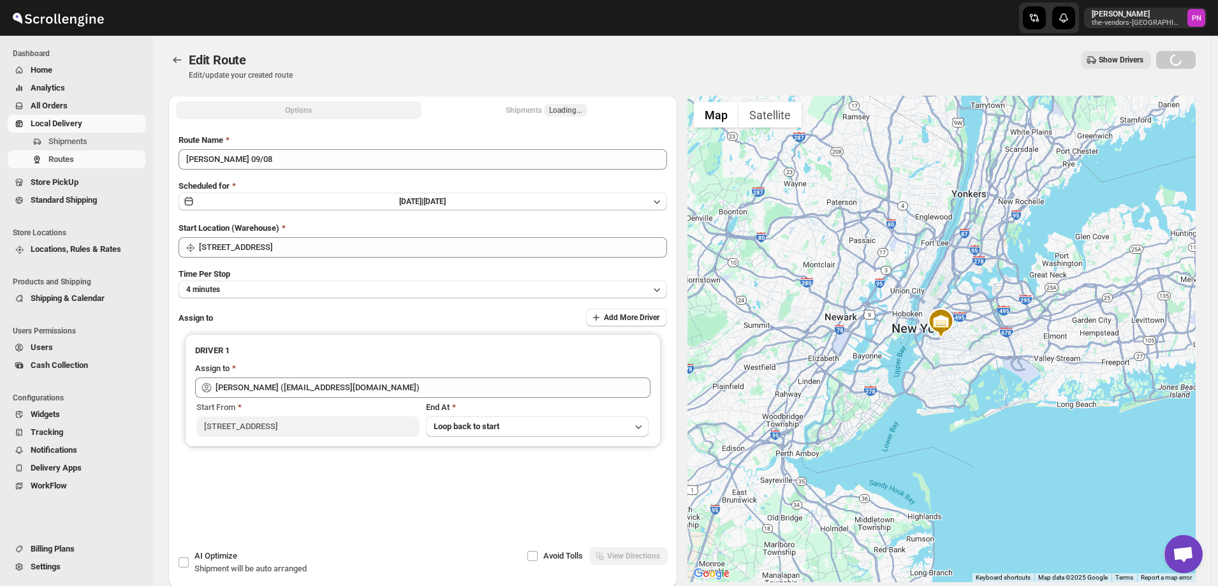
click at [529, 107] on div "Shipments Loading..." at bounding box center [547, 110] width 82 height 13
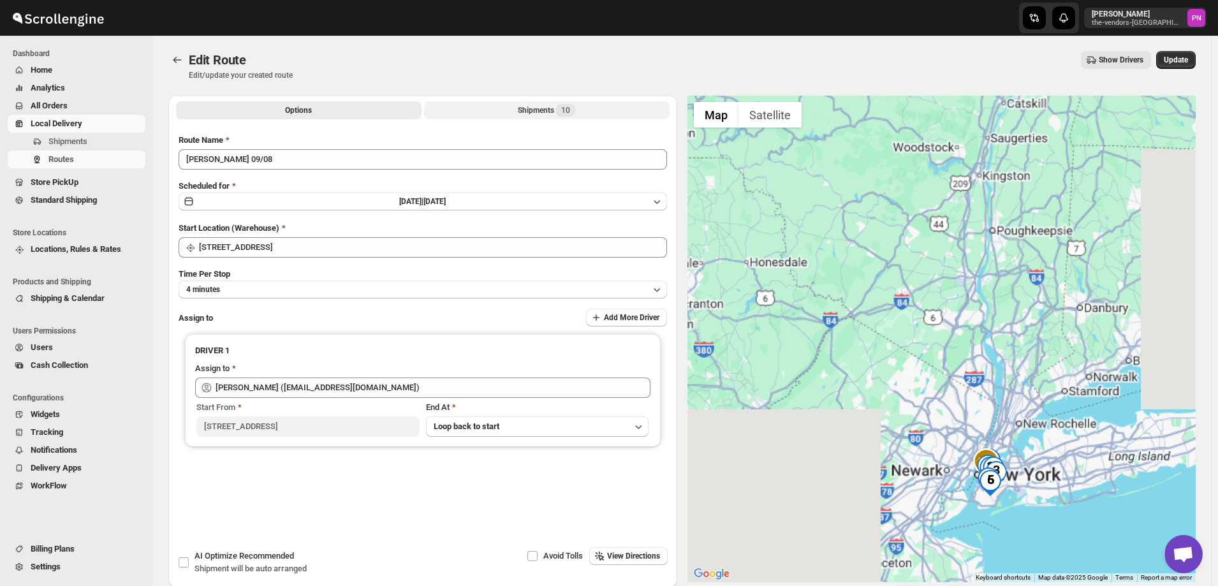
click at [529, 107] on div "Shipments 10" at bounding box center [546, 110] width 57 height 13
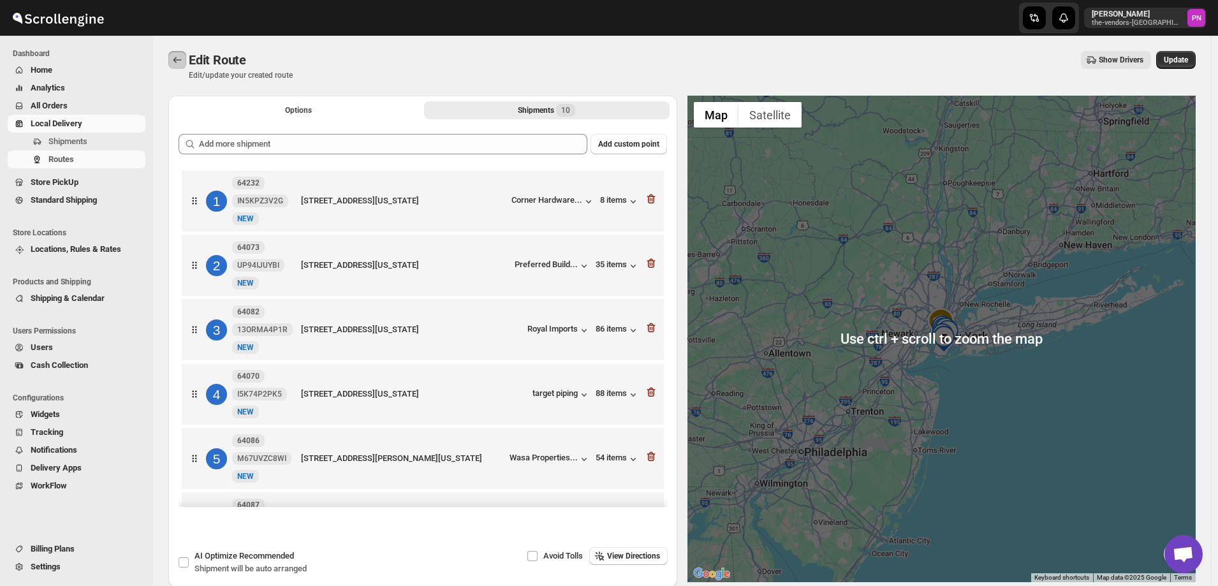
click at [176, 59] on icon "Routes" at bounding box center [177, 60] width 13 height 13
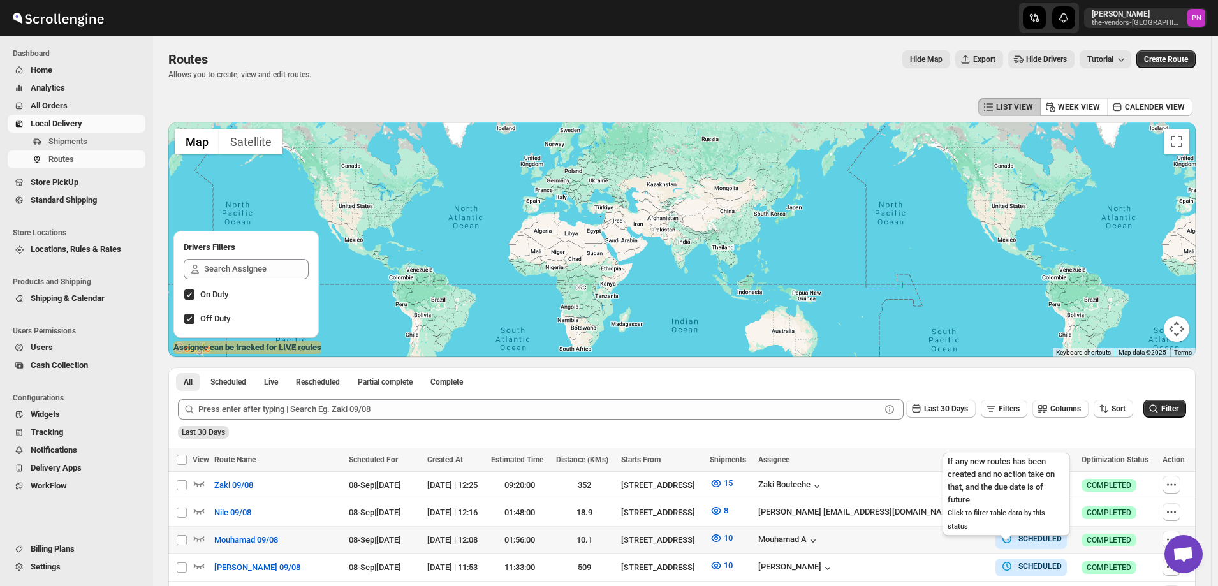
scroll to position [128, 0]
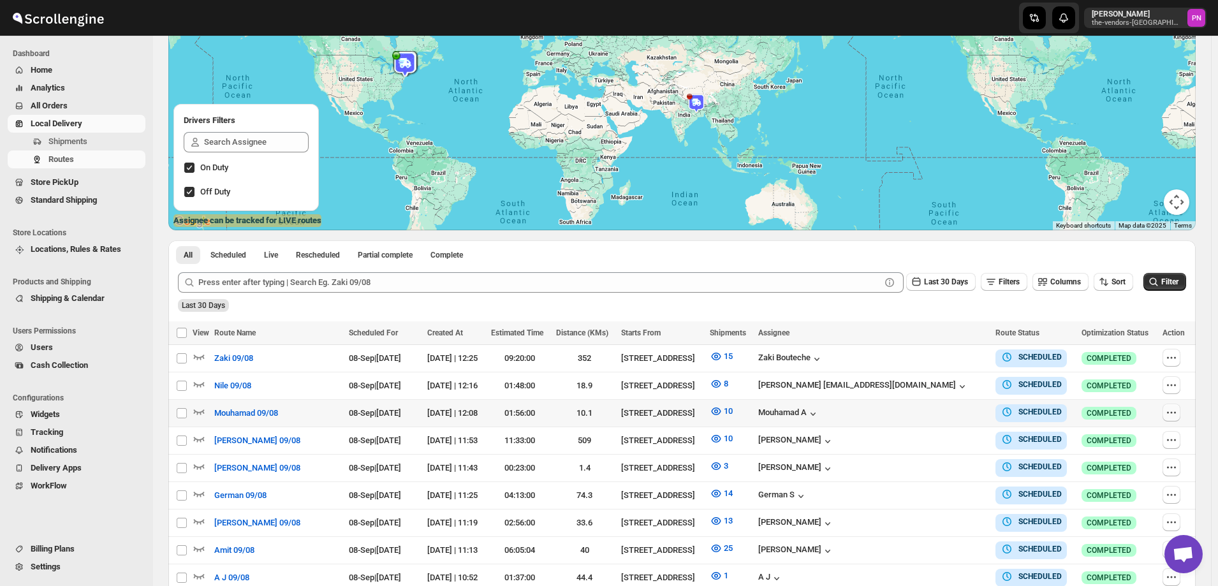
click at [1170, 413] on icon "button" at bounding box center [1171, 412] width 13 height 13
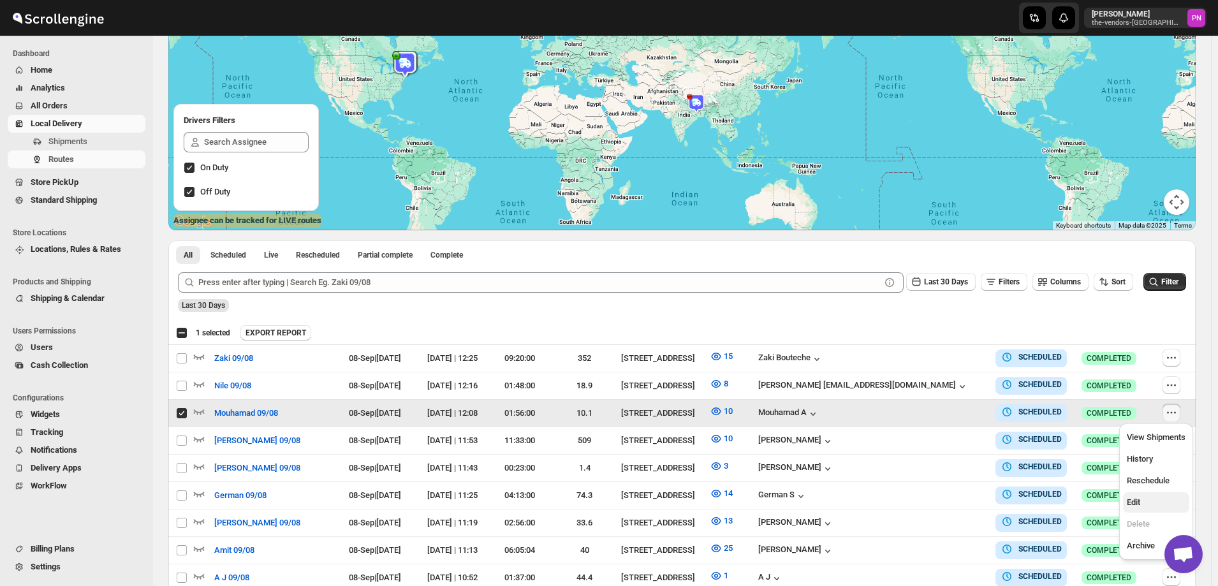
click at [1140, 504] on span "Edit" at bounding box center [1133, 502] width 13 height 10
checkbox input "false"
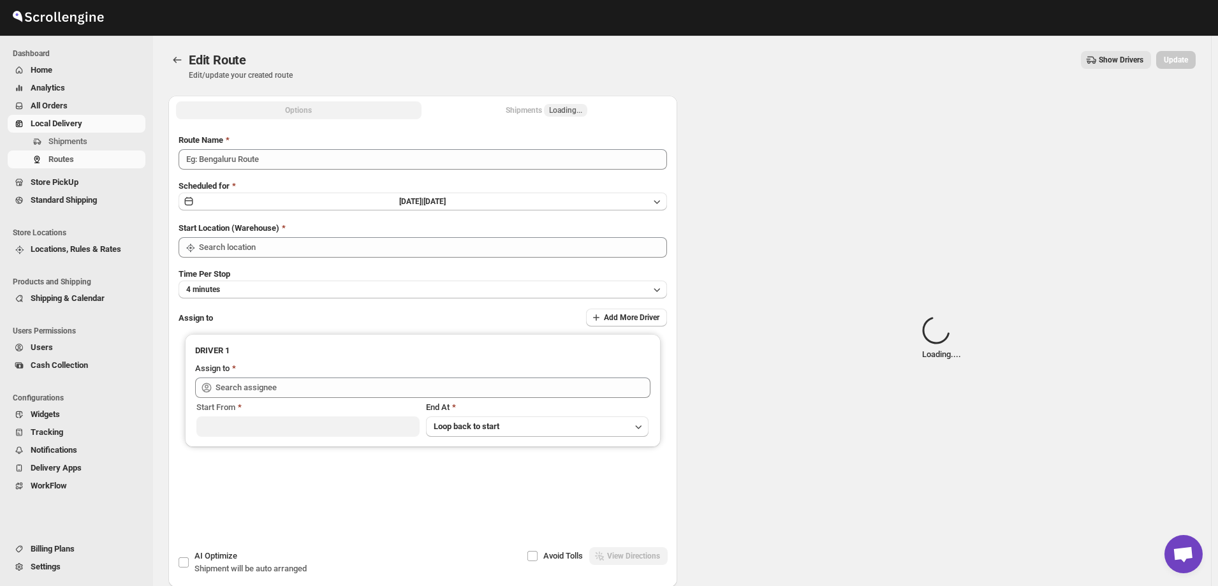
type input "Mouhamad 09/08"
type input "[STREET_ADDRESS]"
type input "Mouhamad A ([EMAIL_ADDRESS][DOMAIN_NAME])"
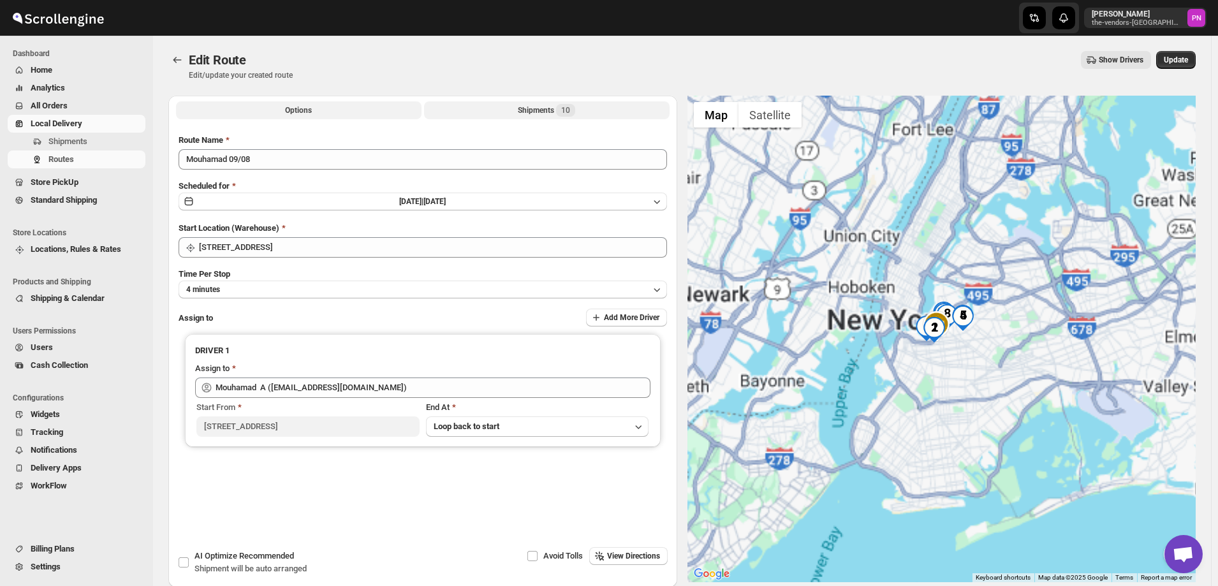
click at [525, 111] on div "Shipments 10" at bounding box center [546, 110] width 57 height 13
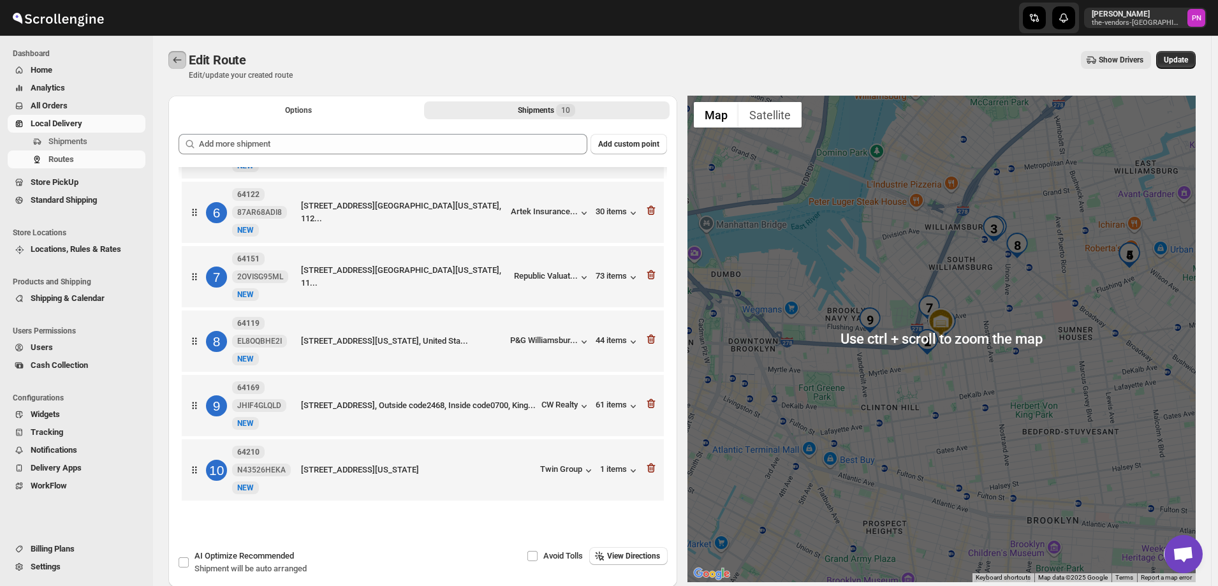
click at [175, 56] on icon "Routes" at bounding box center [177, 60] width 13 height 13
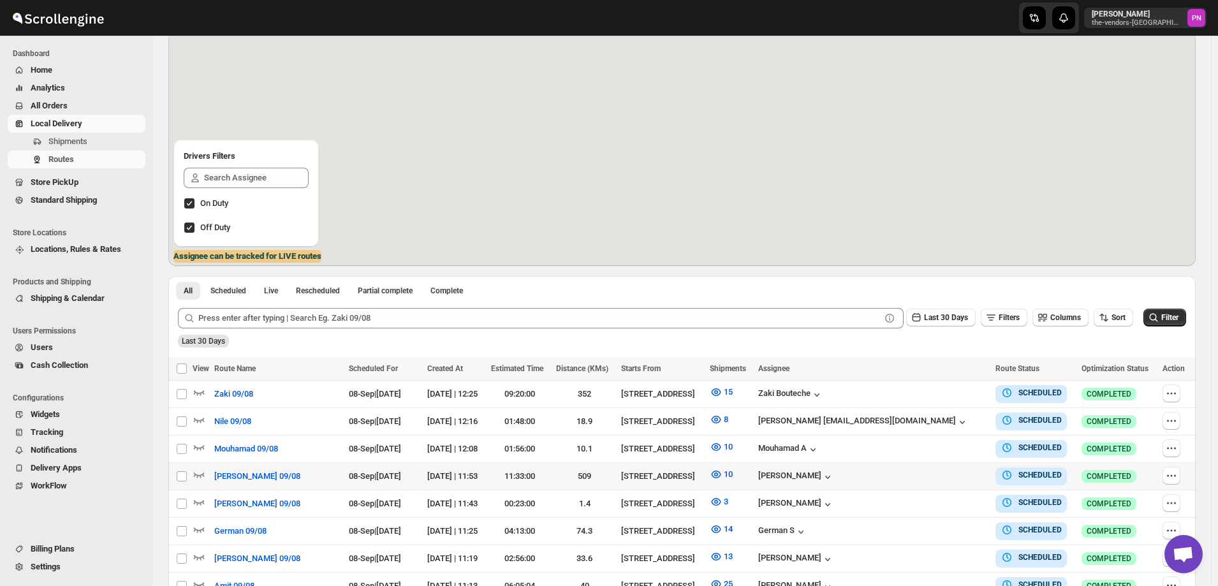
scroll to position [128, 0]
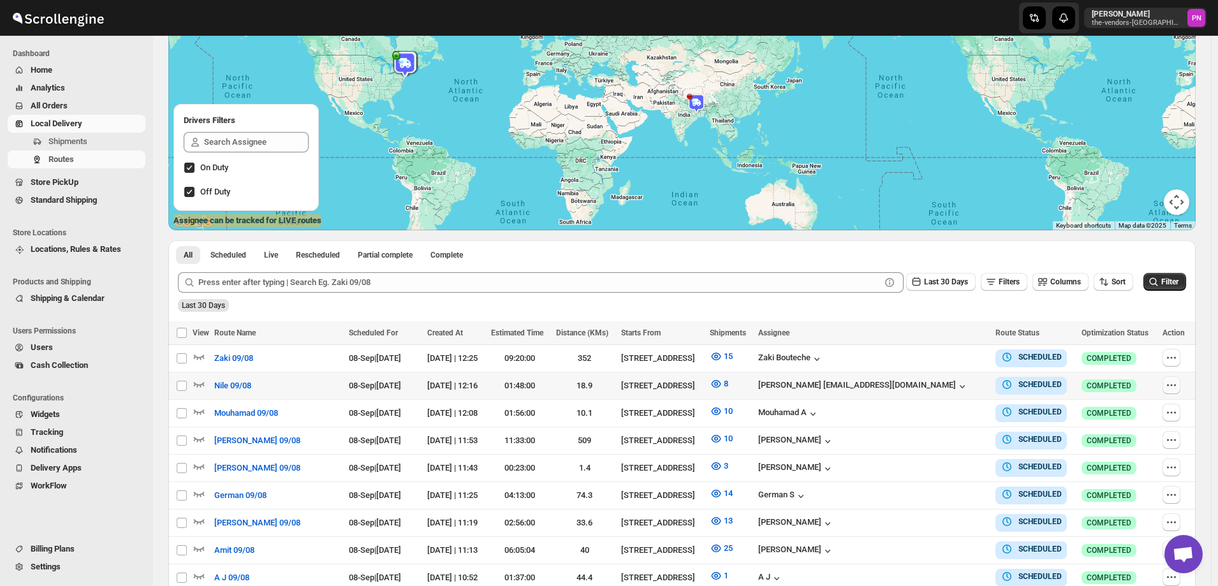
click at [1172, 386] on icon "button" at bounding box center [1171, 385] width 13 height 13
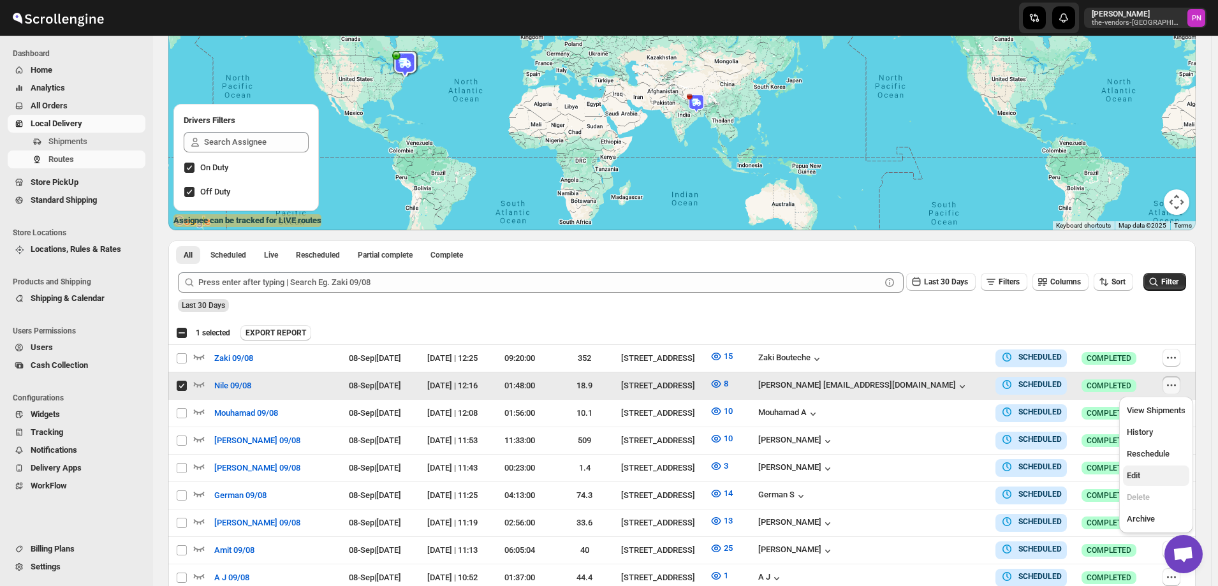
click at [1147, 476] on span "Edit" at bounding box center [1156, 475] width 59 height 13
checkbox input "false"
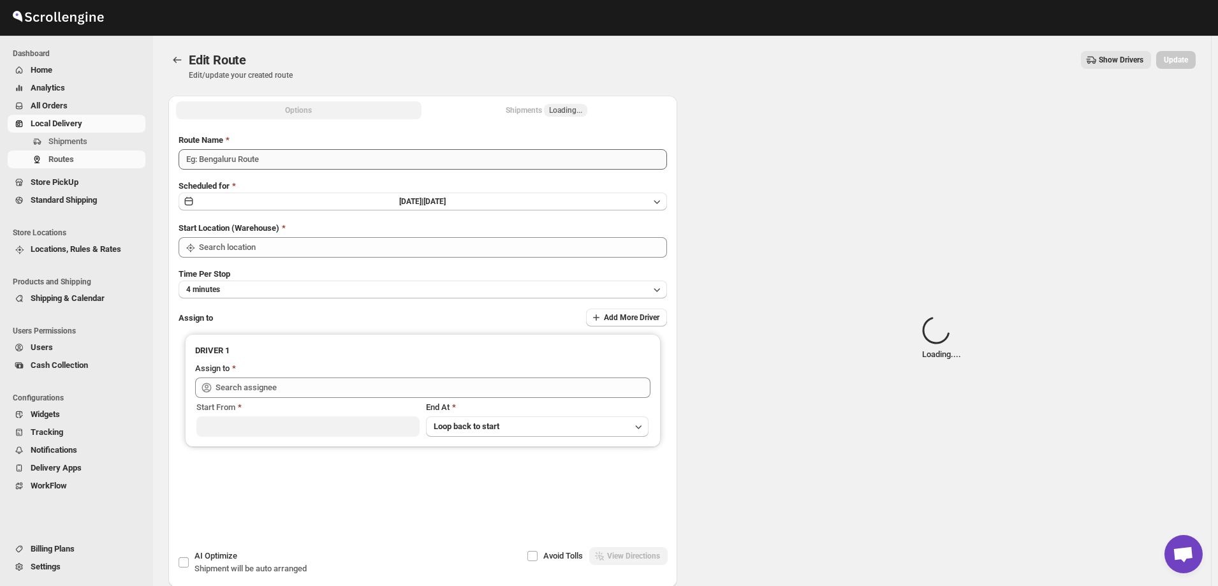
type input "Nile 09/08"
type input "[STREET_ADDRESS]"
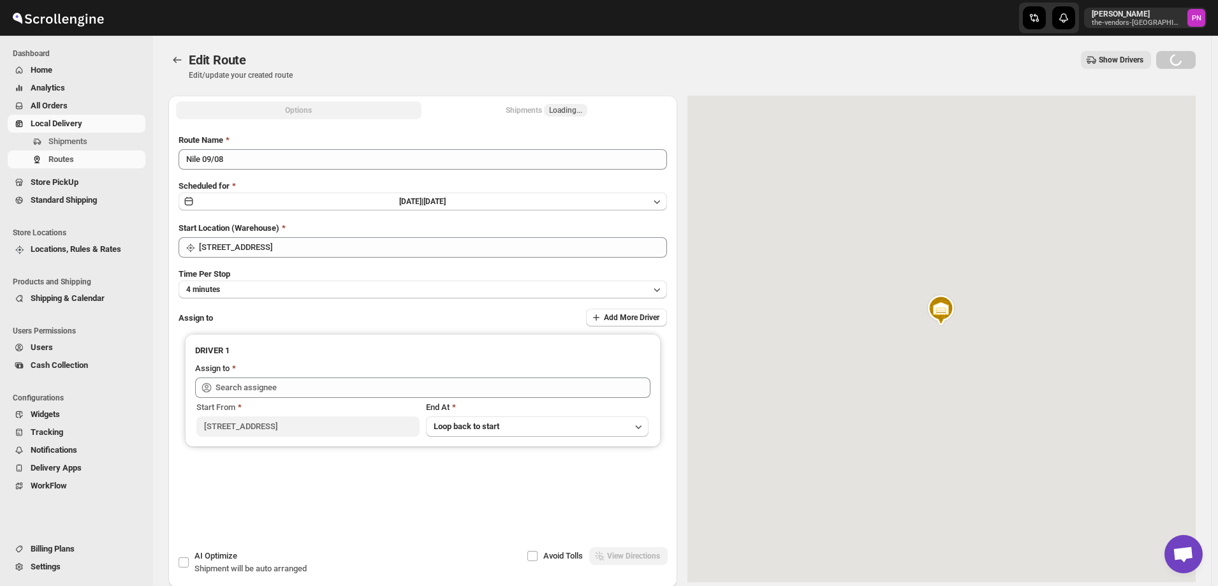
type input "[PERSON_NAME] [EMAIL_ADDRESS][DOMAIN_NAME] ([EMAIL_ADDRESS][DOMAIN_NAME])"
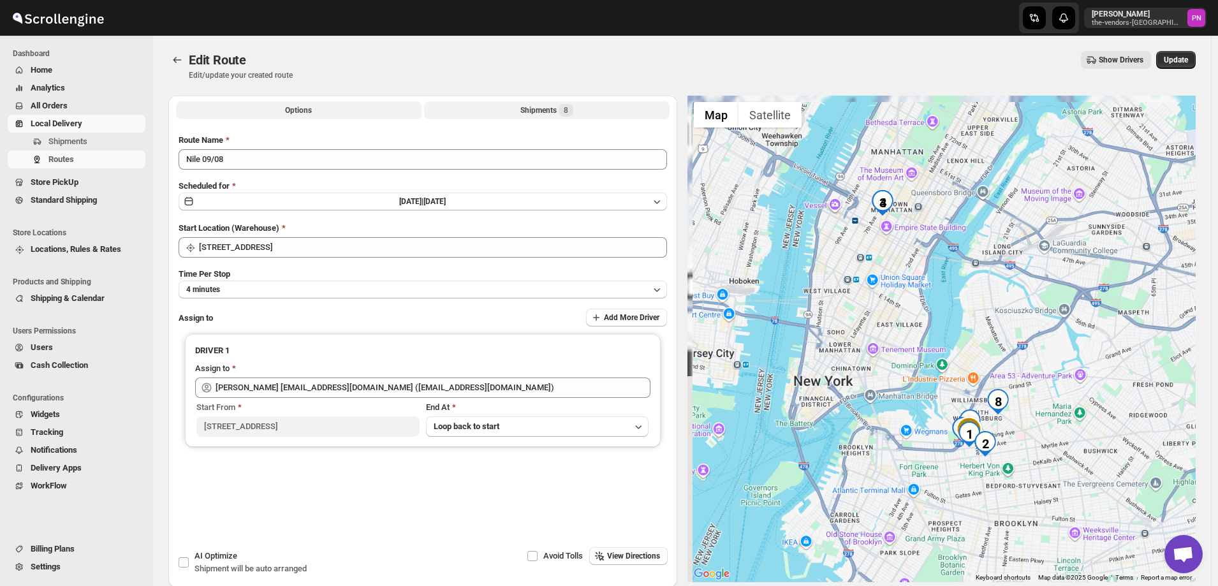
click at [523, 109] on div "Shipments 8" at bounding box center [546, 110] width 53 height 13
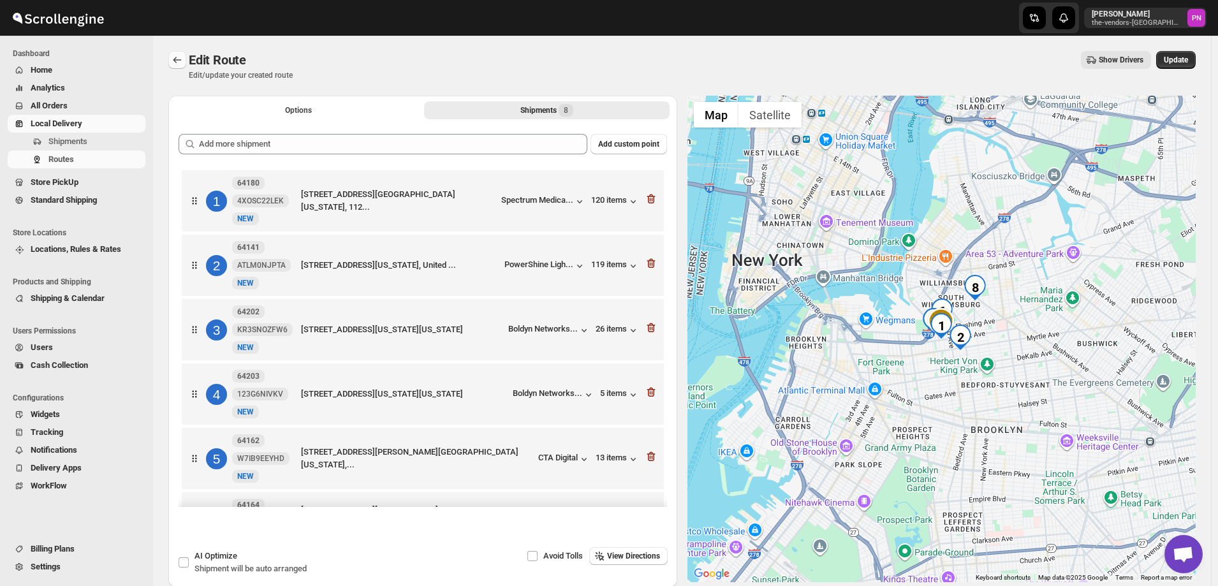
click at [179, 61] on icon "Routes" at bounding box center [177, 60] width 13 height 13
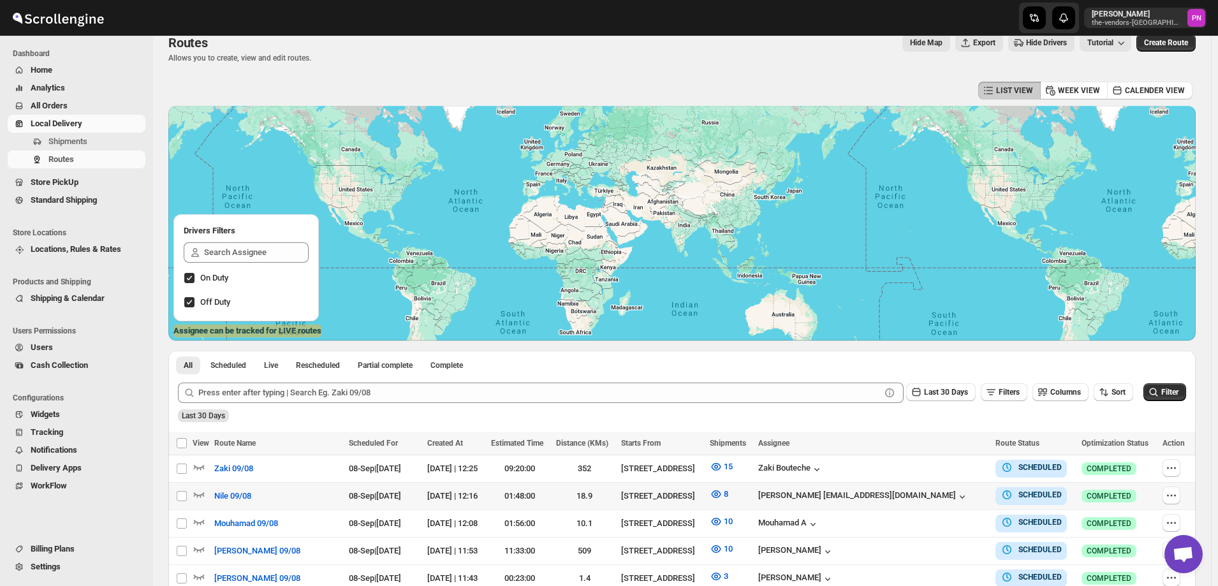
scroll to position [128, 0]
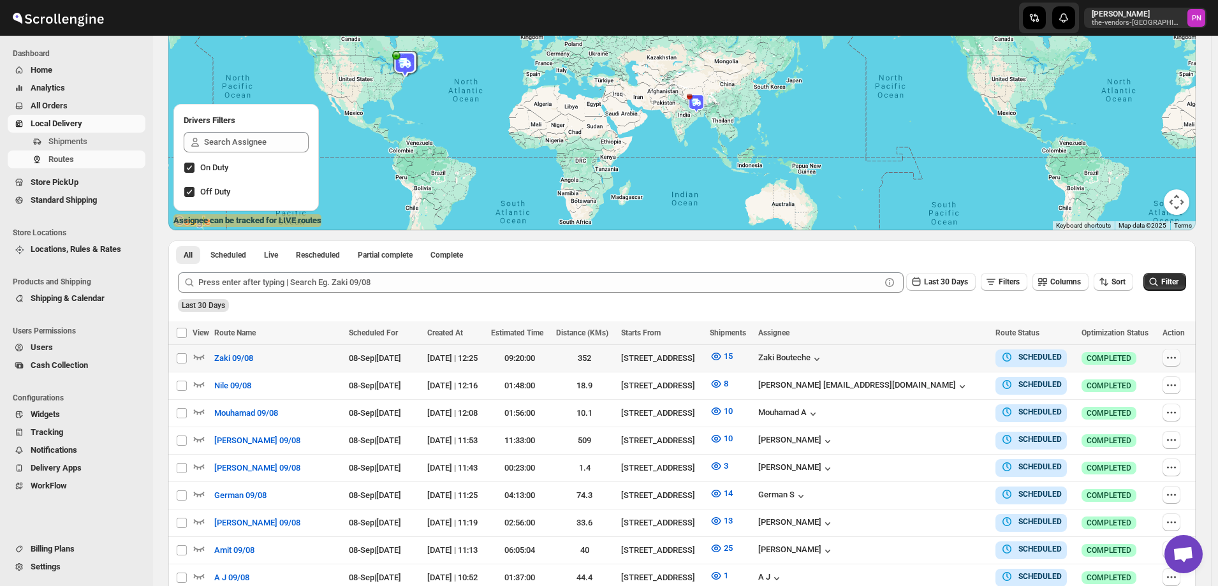
click at [1175, 358] on icon "button" at bounding box center [1171, 357] width 13 height 13
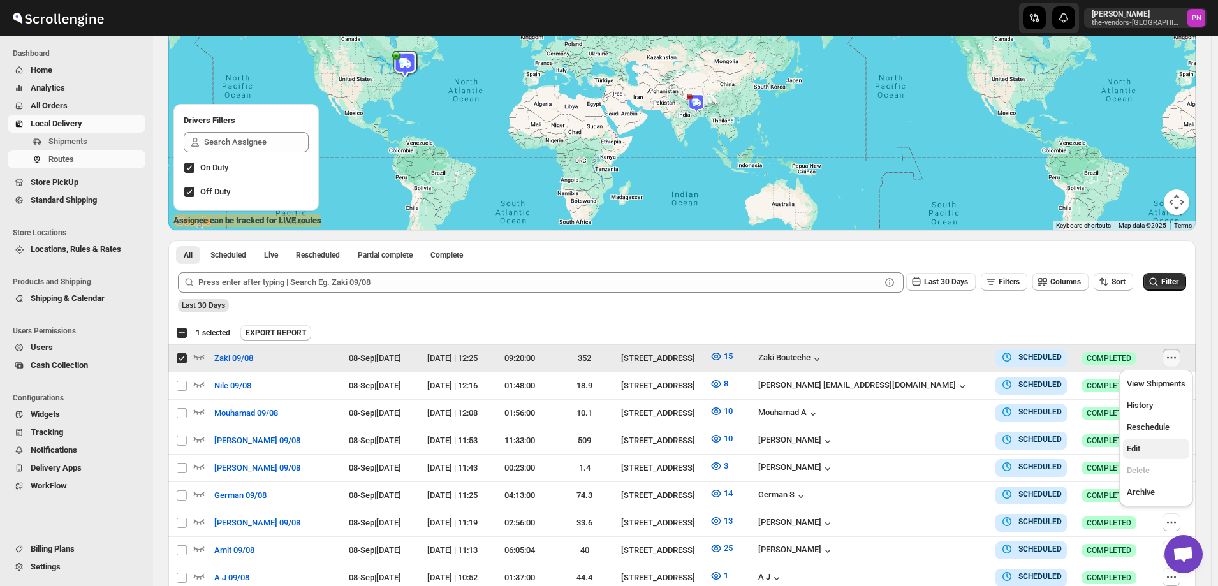
click at [1161, 450] on span "Edit" at bounding box center [1156, 449] width 59 height 13
checkbox input "false"
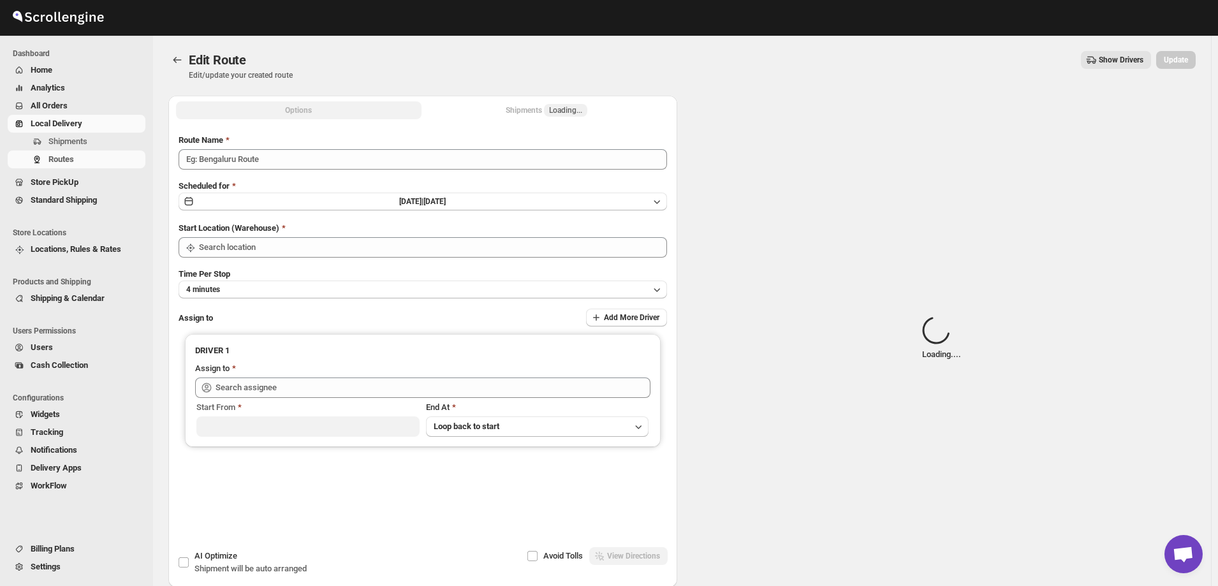
type input "Zaki 09/08"
type input "[STREET_ADDRESS]"
type input "[PERSON_NAME] ([EMAIL_ADDRESS][DOMAIN_NAME])"
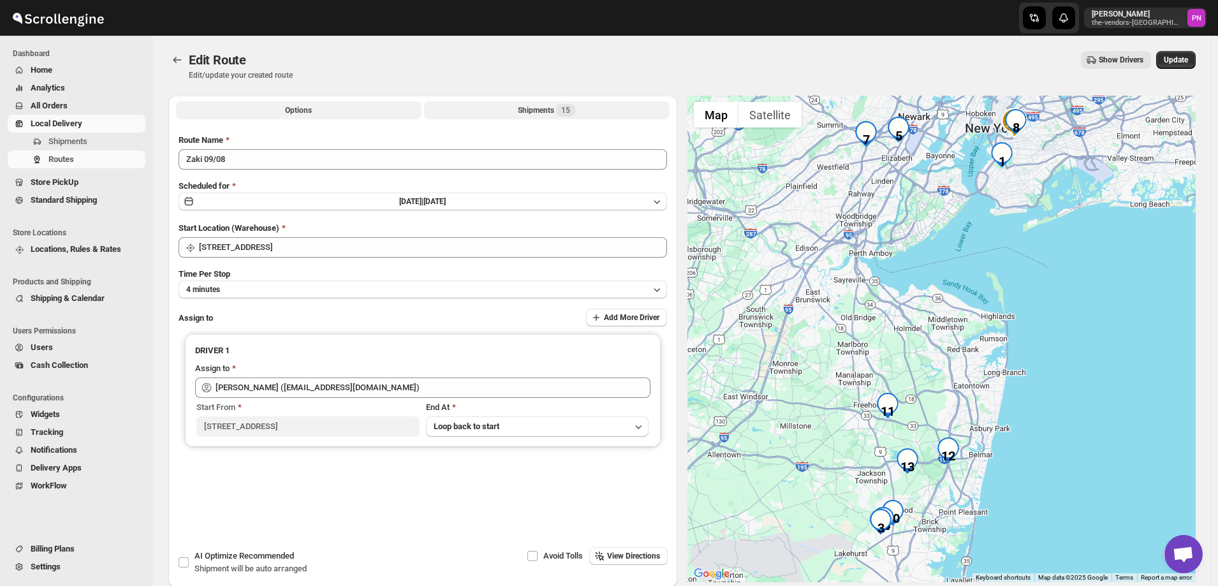
click at [523, 107] on div "Shipments 15" at bounding box center [546, 110] width 57 height 13
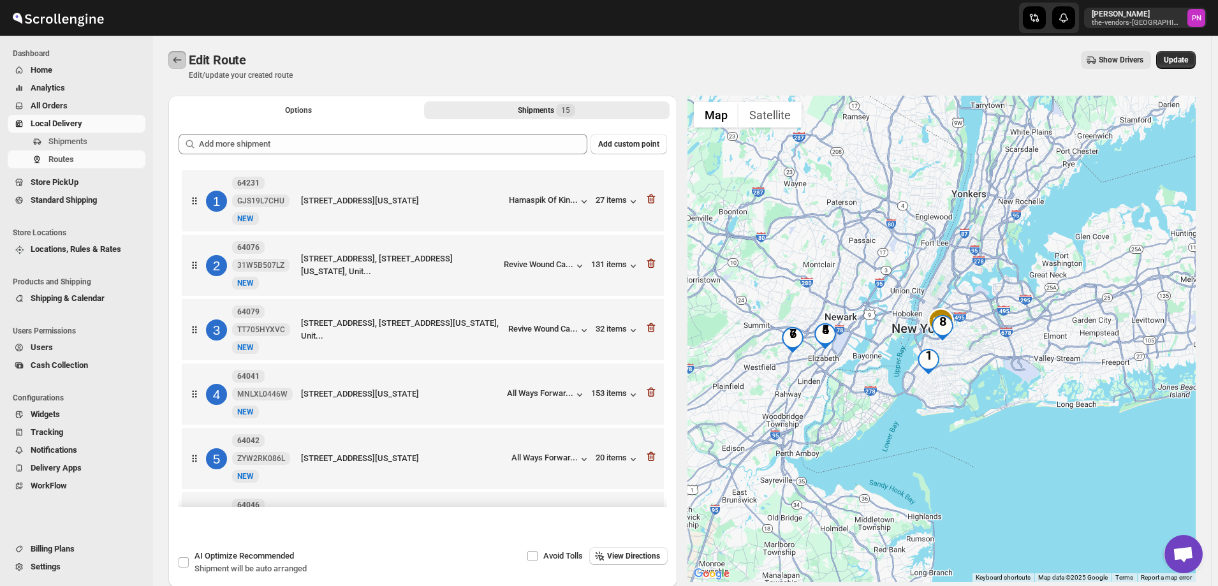
click at [174, 56] on icon "Routes" at bounding box center [177, 60] width 13 height 13
